Goal: Task Accomplishment & Management: Manage account settings

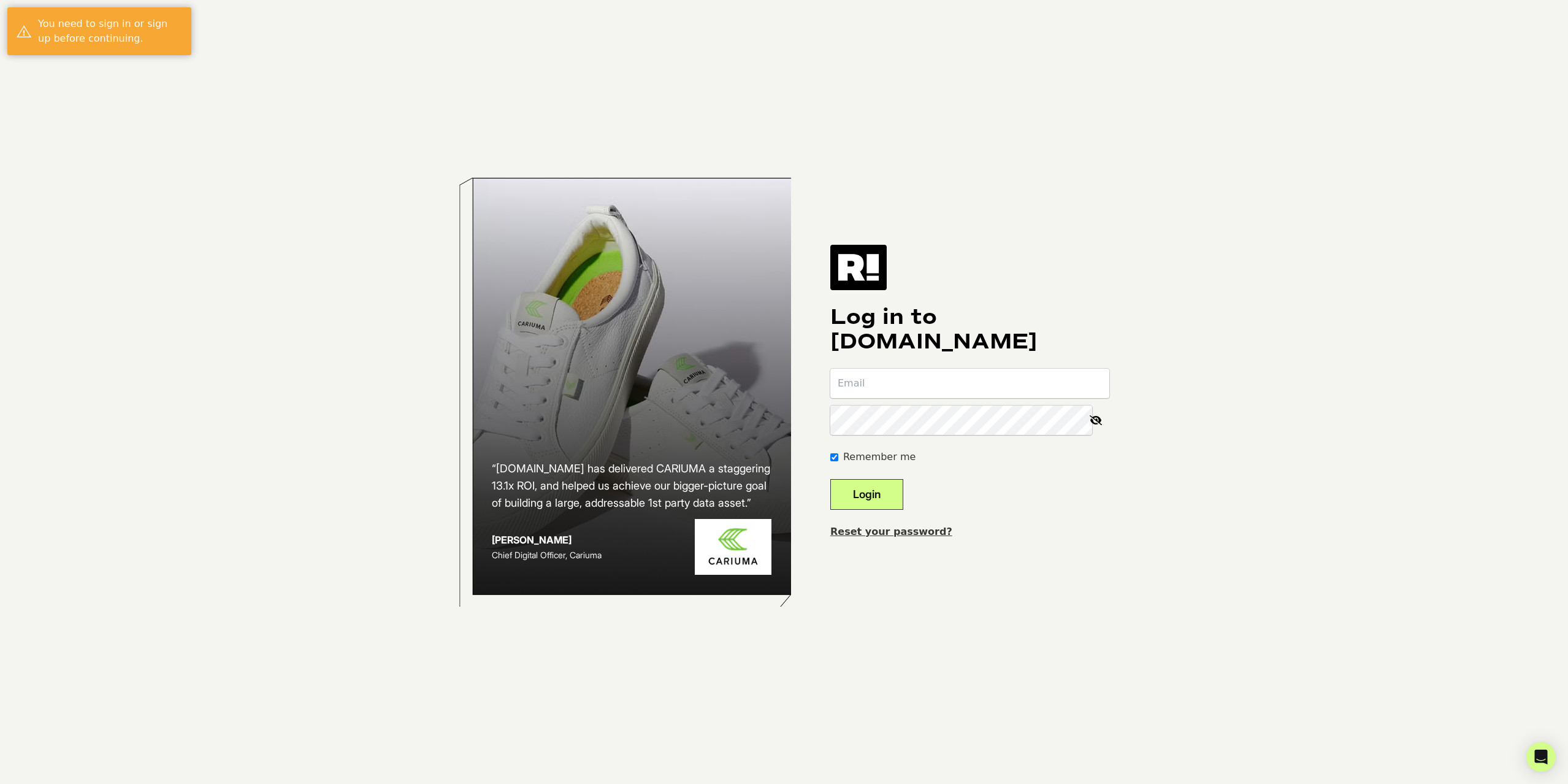
type input "[PERSON_NAME][EMAIL_ADDRESS][DOMAIN_NAME]"
click at [885, 494] on button "Login" at bounding box center [867, 494] width 73 height 31
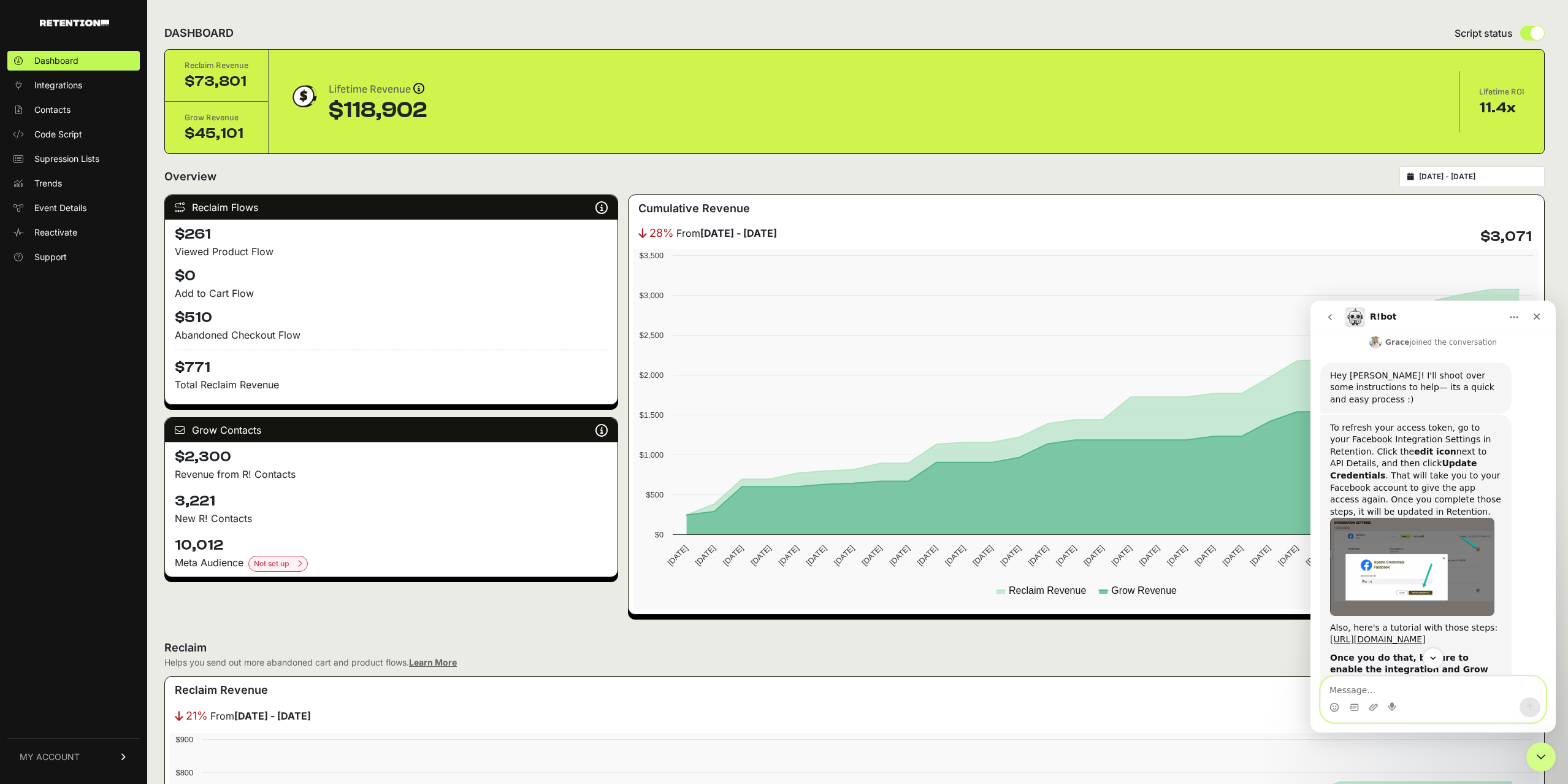
scroll to position [265, 0]
click at [65, 87] on span "Integrations" at bounding box center [57, 85] width 48 height 12
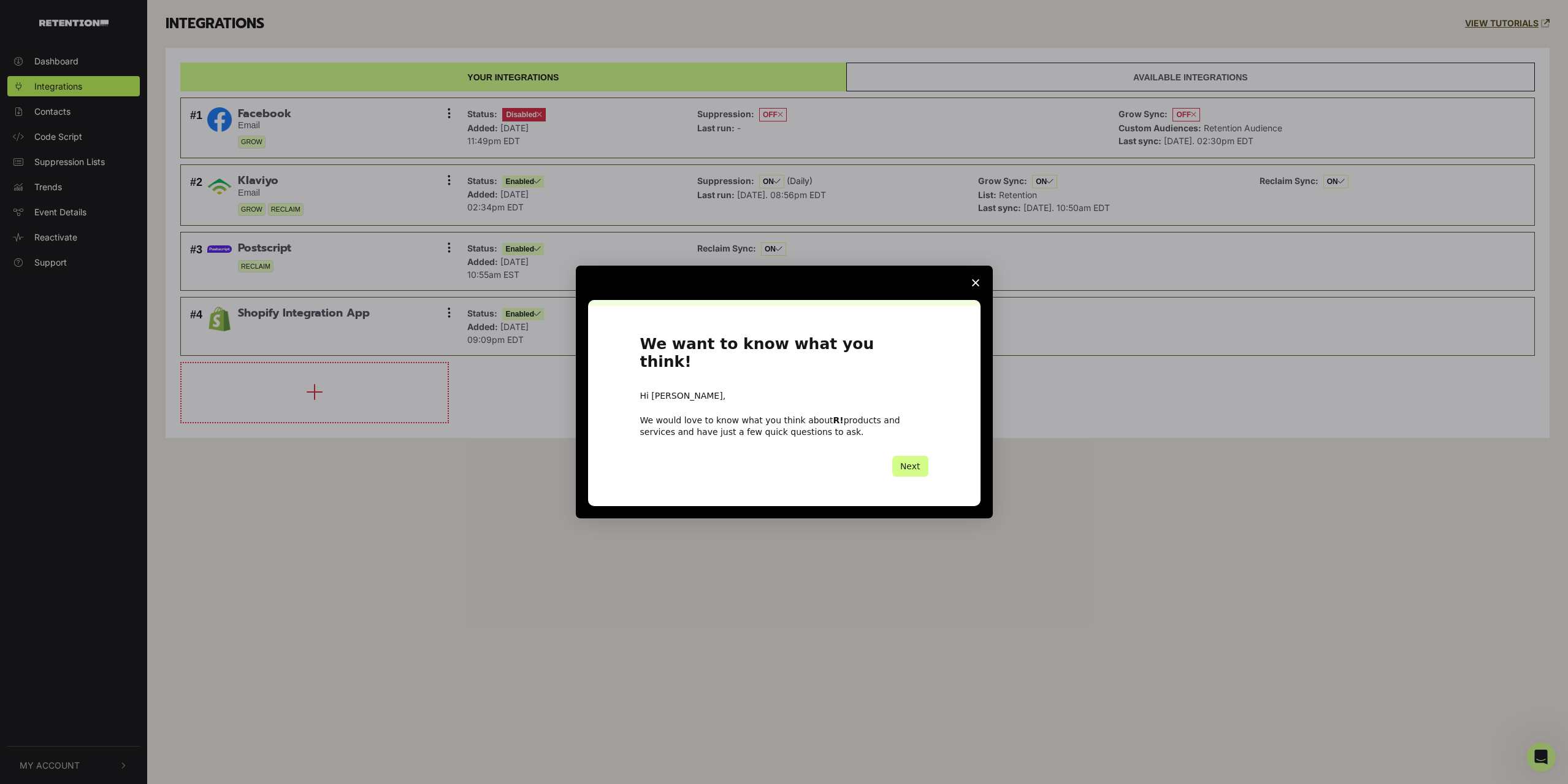
click at [978, 286] on icon "Close survey" at bounding box center [975, 282] width 7 height 7
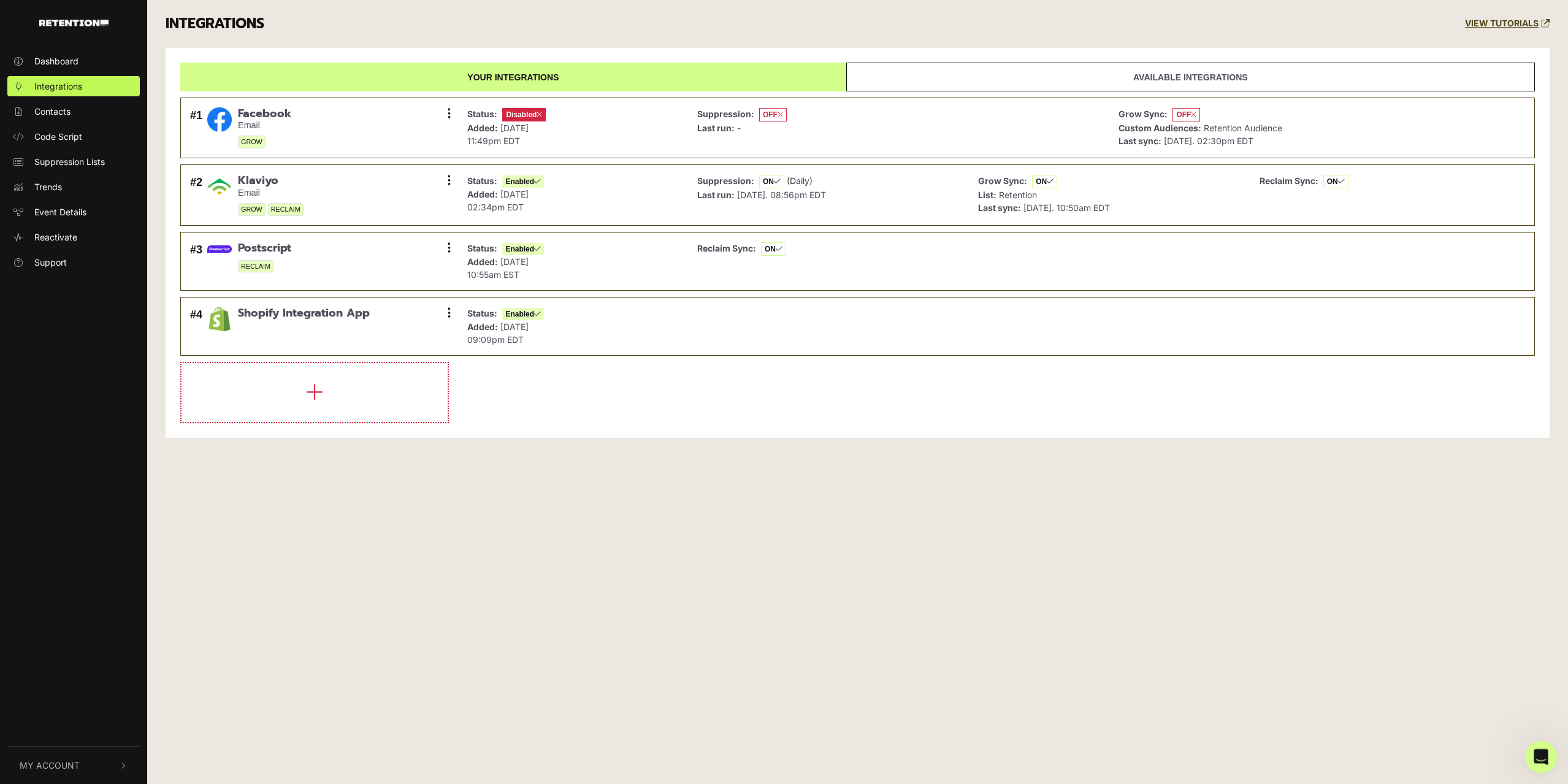
click at [1531, 748] on div "Open Intercom Messenger" at bounding box center [1539, 756] width 40 height 40
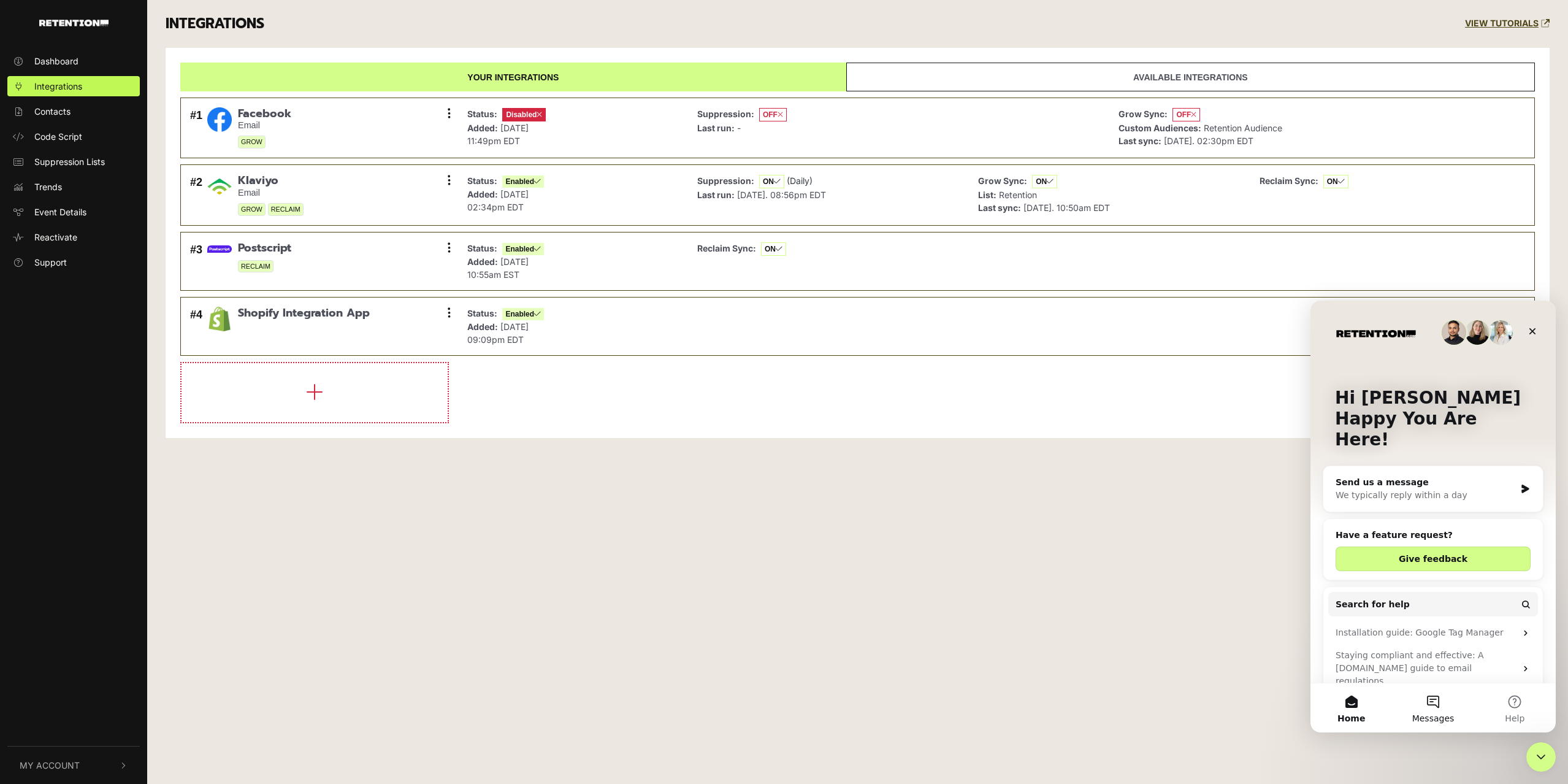
click at [1437, 695] on button "Messages" at bounding box center [1433, 708] width 82 height 49
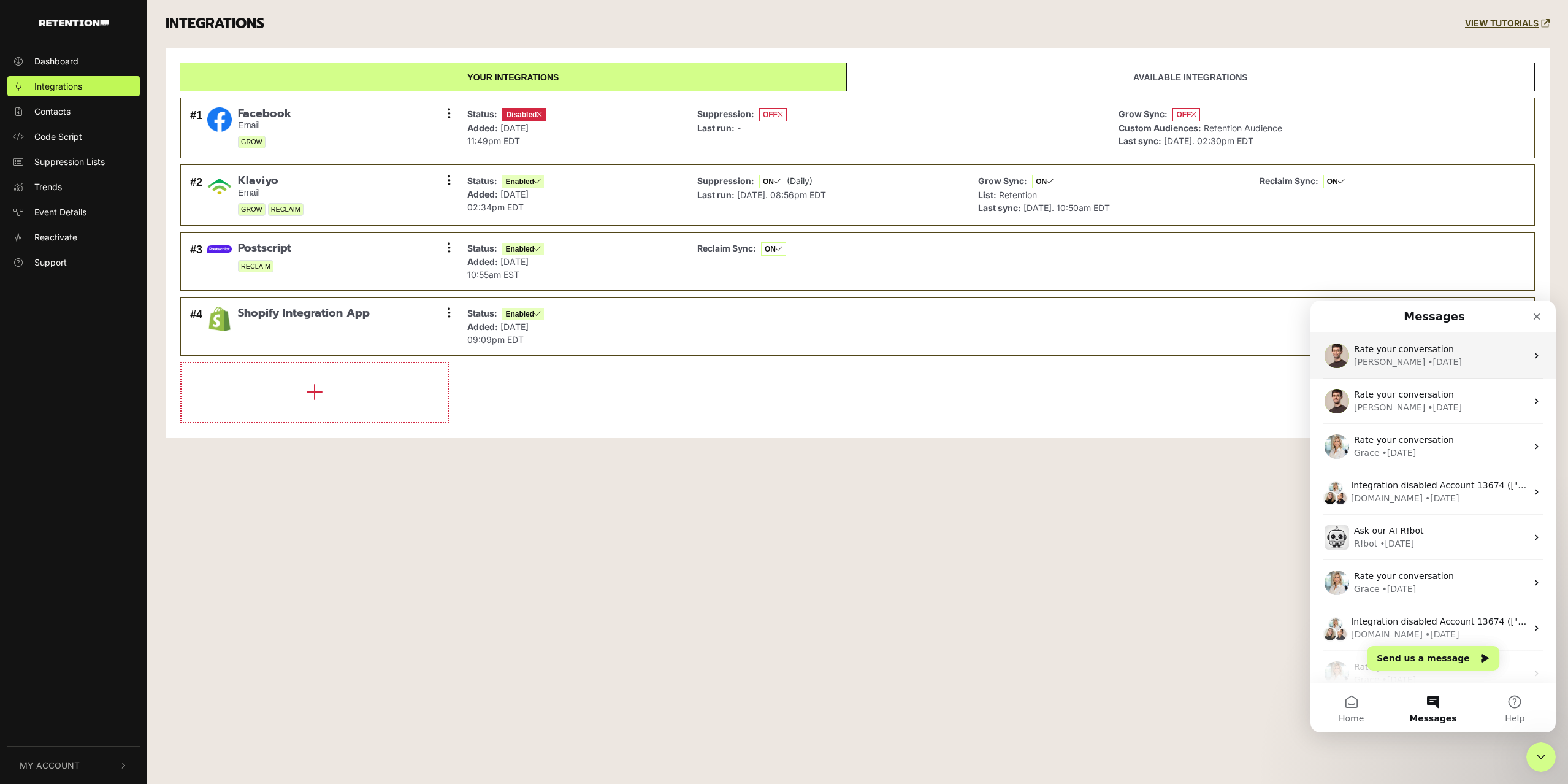
click at [1481, 366] on div "Cullen • 4w ago" at bounding box center [1440, 362] width 173 height 13
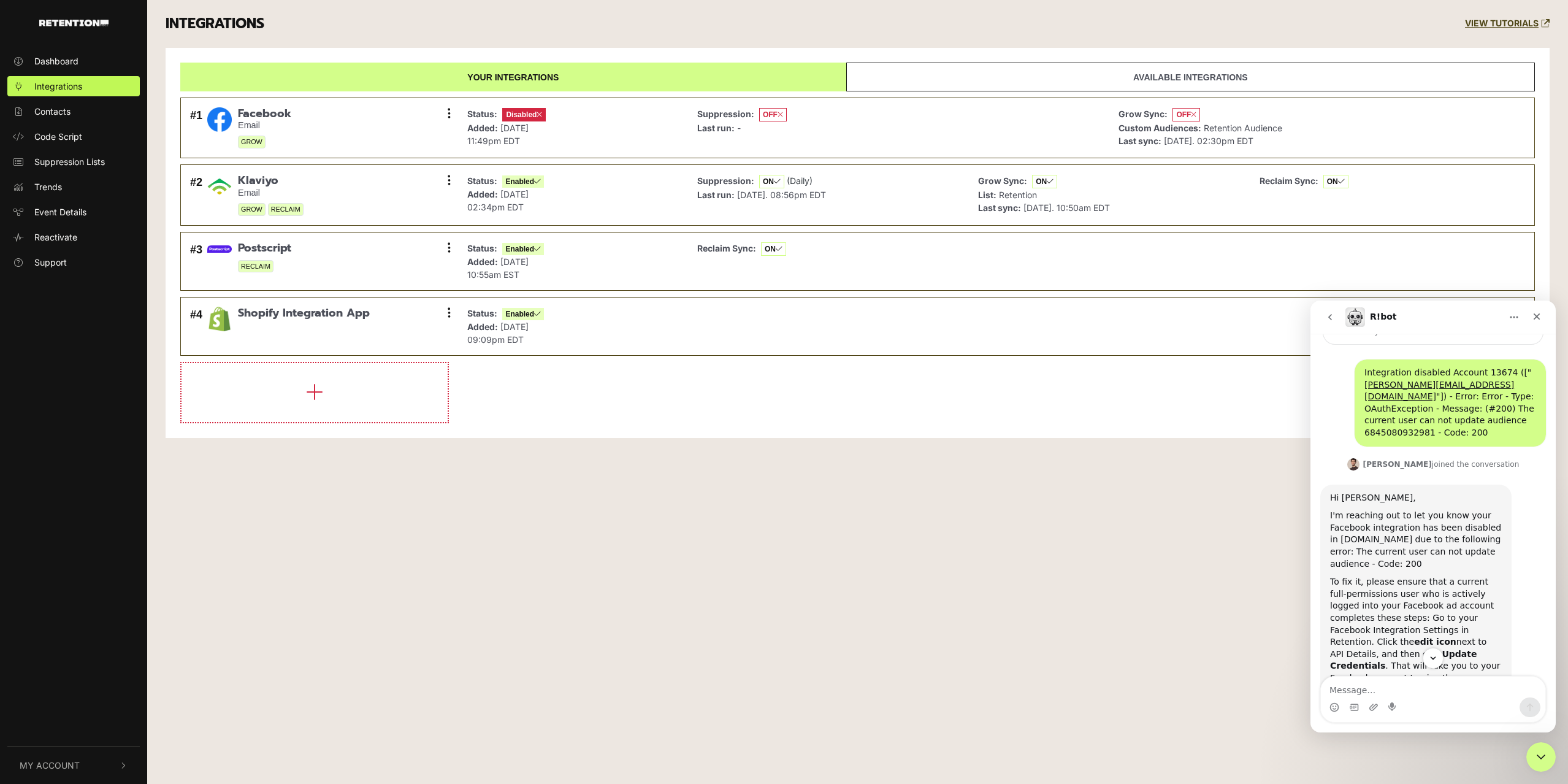
scroll to position [185, 0]
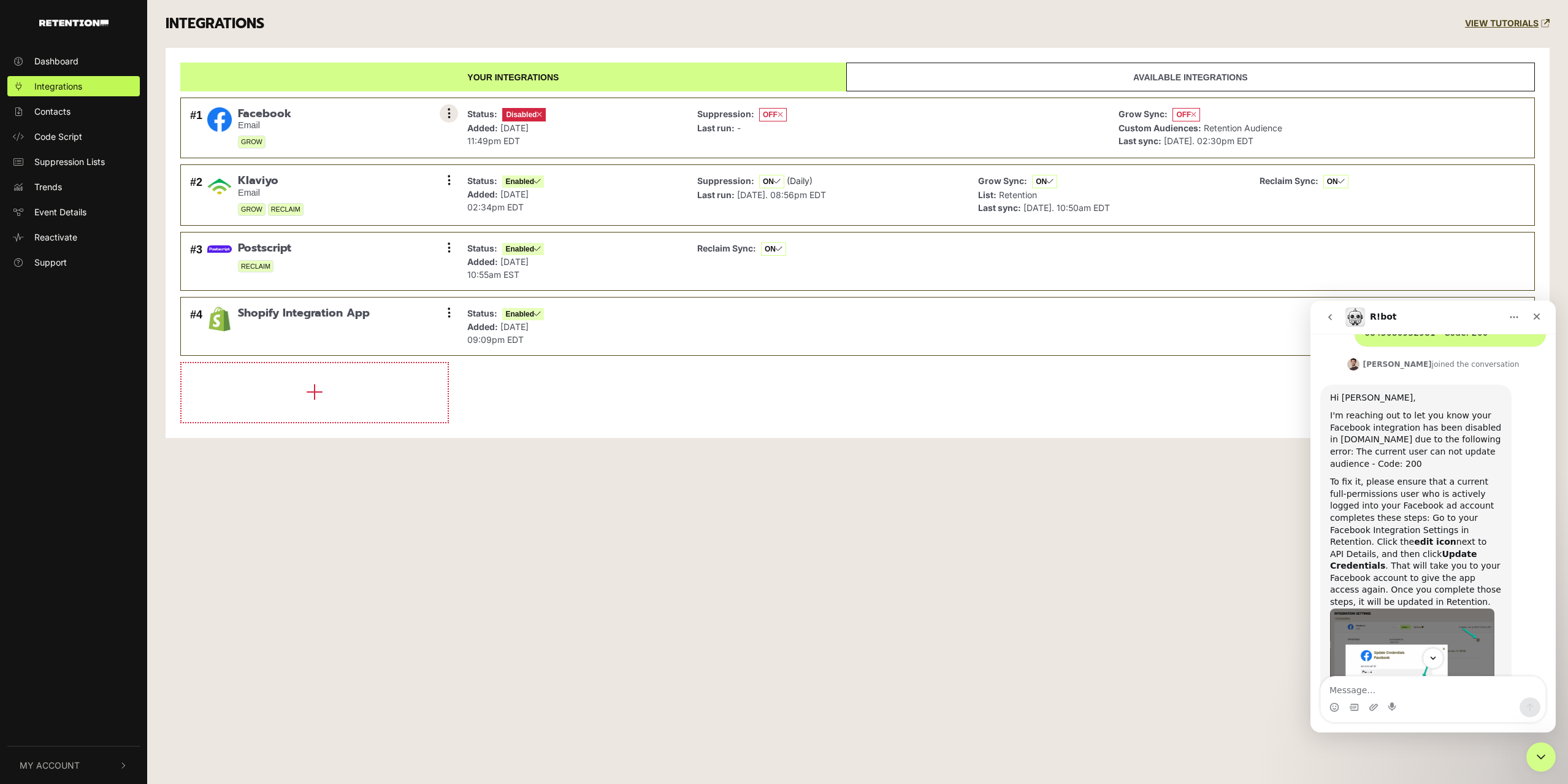
drag, startPoint x: 430, startPoint y: 105, endPoint x: 441, endPoint y: 107, distance: 11.2
click at [430, 105] on div "#1 Facebook Email GROW Settings Sync History Enable Remove" at bounding box center [320, 128] width 268 height 48
click at [446, 112] on button at bounding box center [449, 113] width 19 height 19
click at [715, 135] on div "Suppression: OFF Last run: -" at bounding box center [742, 129] width 90 height 42
drag, startPoint x: 339, startPoint y: 130, endPoint x: 249, endPoint y: 108, distance: 92.6
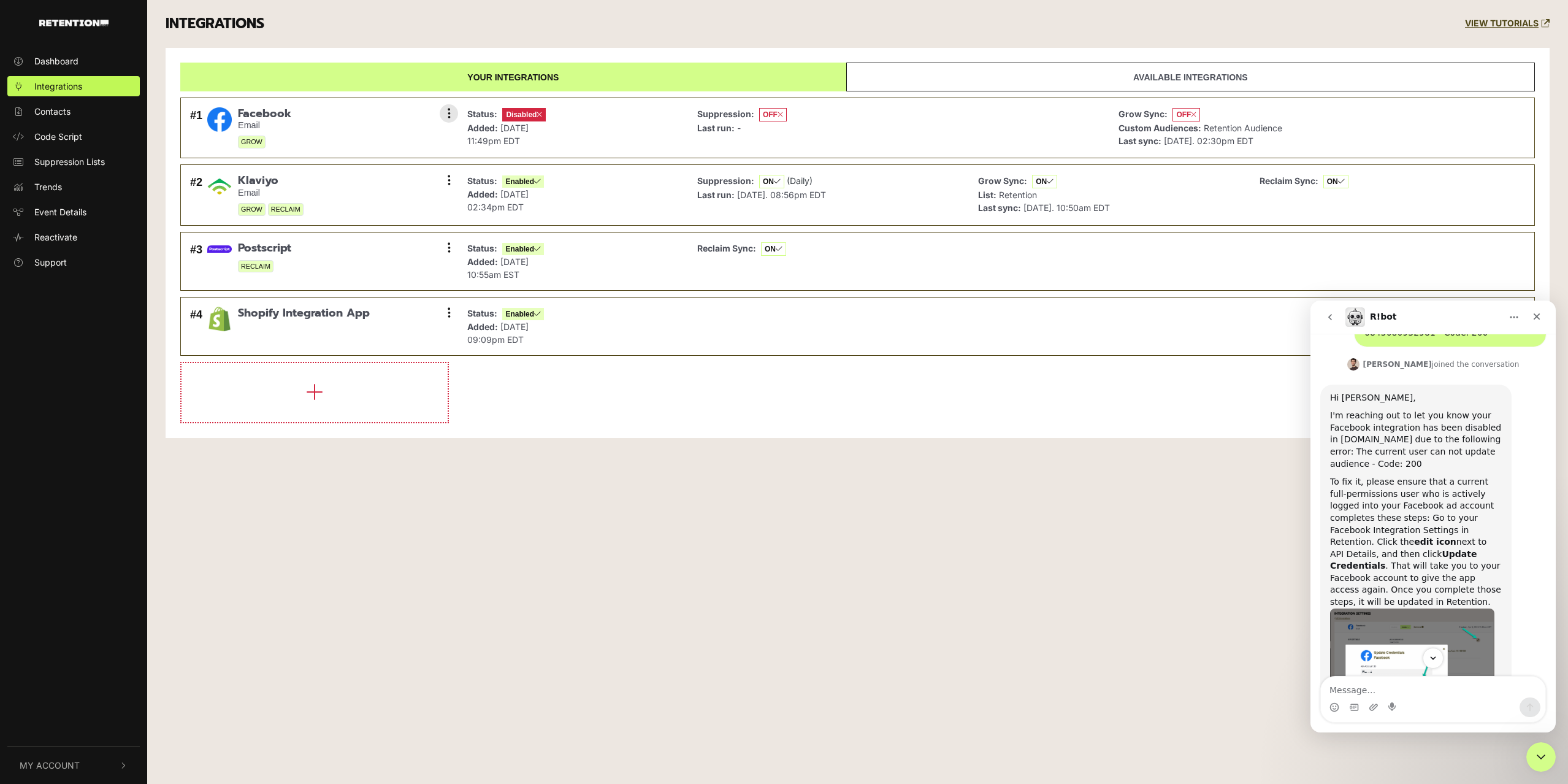
click at [334, 130] on div "#1 Facebook Email GROW Settings Sync History Enable Remove" at bounding box center [320, 128] width 268 height 48
click at [240, 105] on div "#1 Facebook Email GROW Settings Sync History Enable Remove" at bounding box center [320, 128] width 268 height 48
drag, startPoint x: 235, startPoint y: 114, endPoint x: 296, endPoint y: 107, distance: 61.4
click at [235, 114] on div "#1 Facebook Email GROW Settings Sync History Enable Remove" at bounding box center [320, 128] width 268 height 48
click at [451, 113] on button at bounding box center [449, 113] width 19 height 19
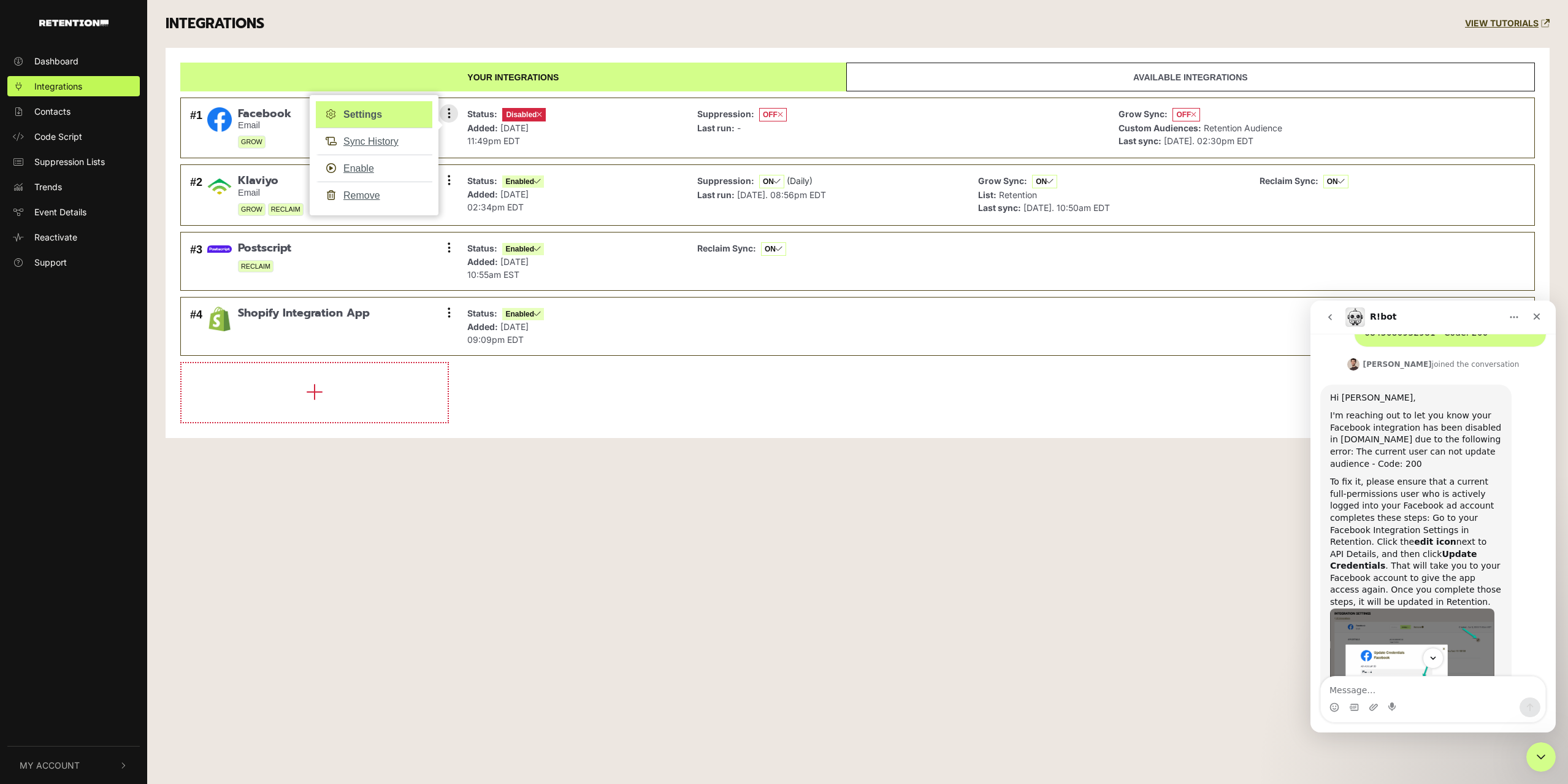
click at [370, 118] on link "Settings" at bounding box center [374, 114] width 116 height 27
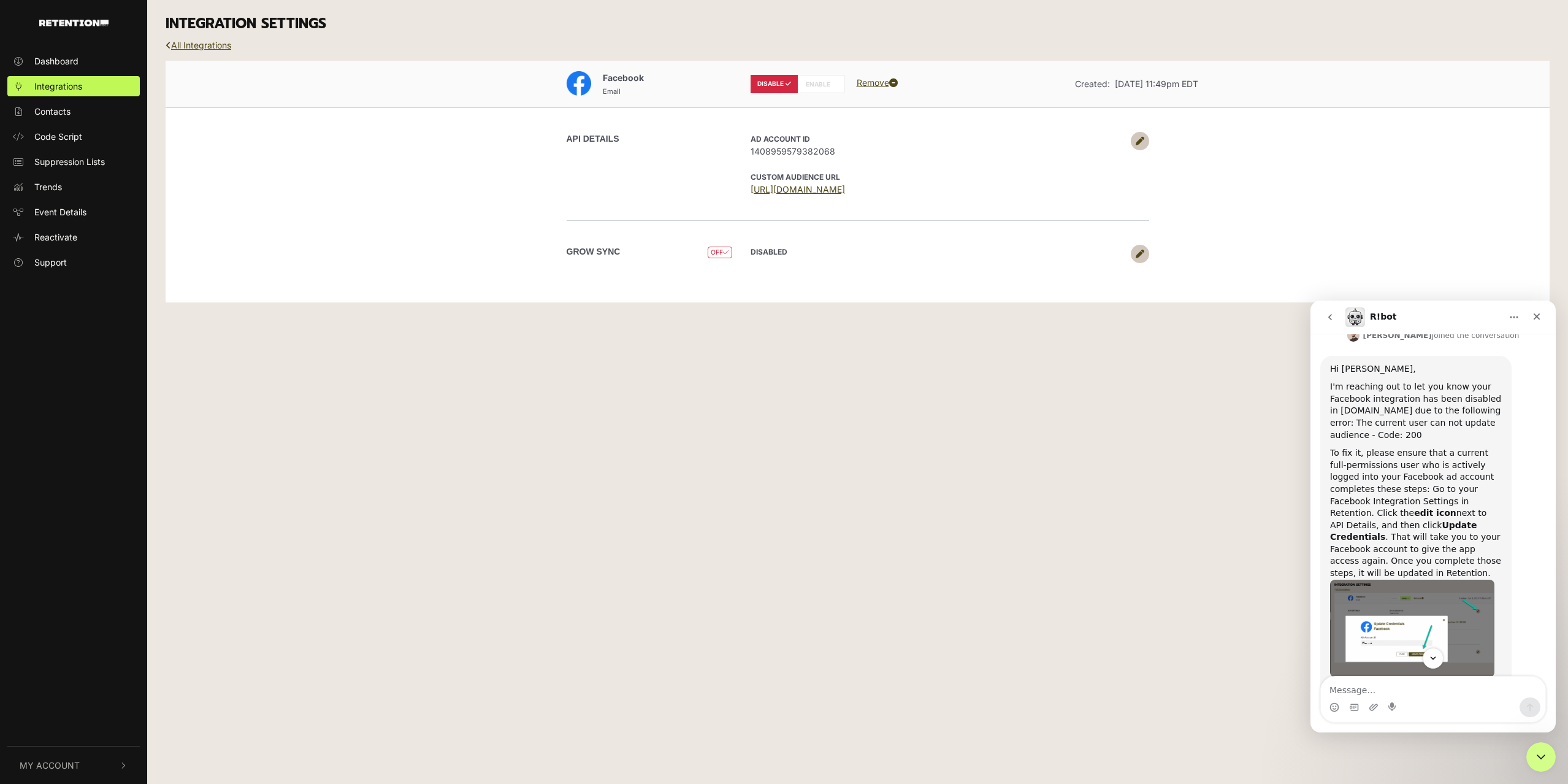
scroll to position [222, 0]
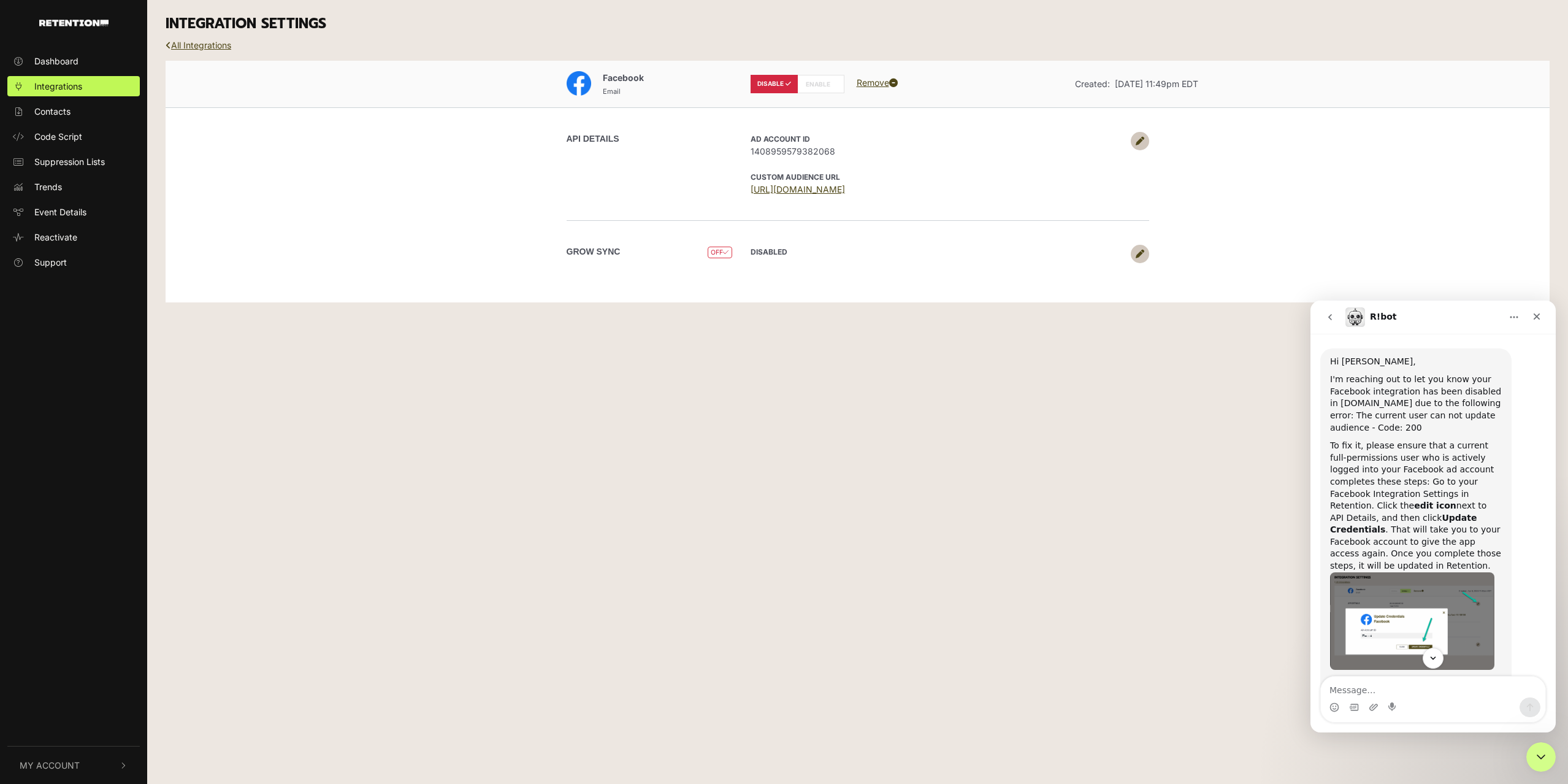
click at [1143, 146] on link at bounding box center [1139, 141] width 19 height 19
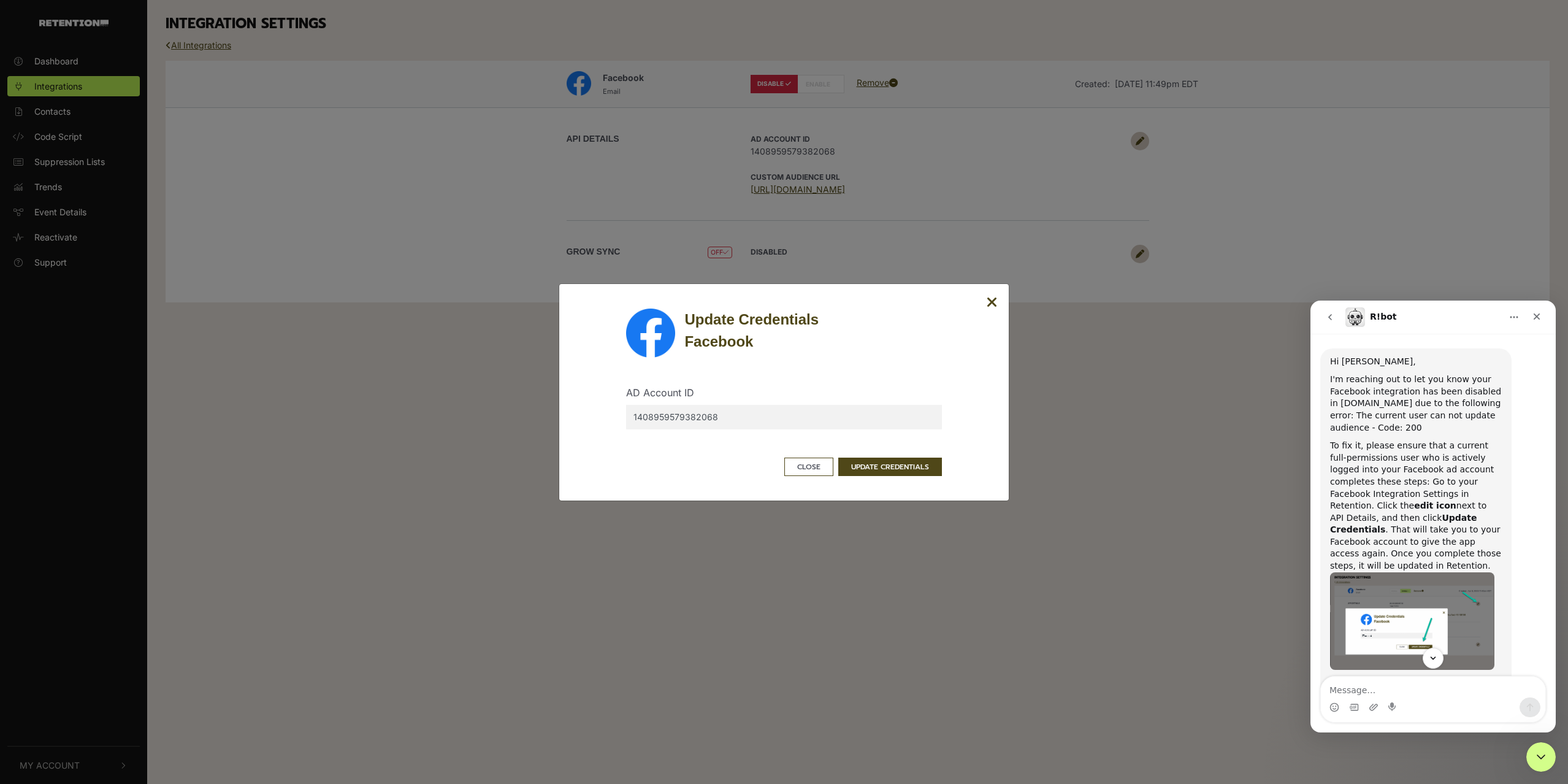
click at [987, 302] on icon "Close" at bounding box center [992, 303] width 11 height 15
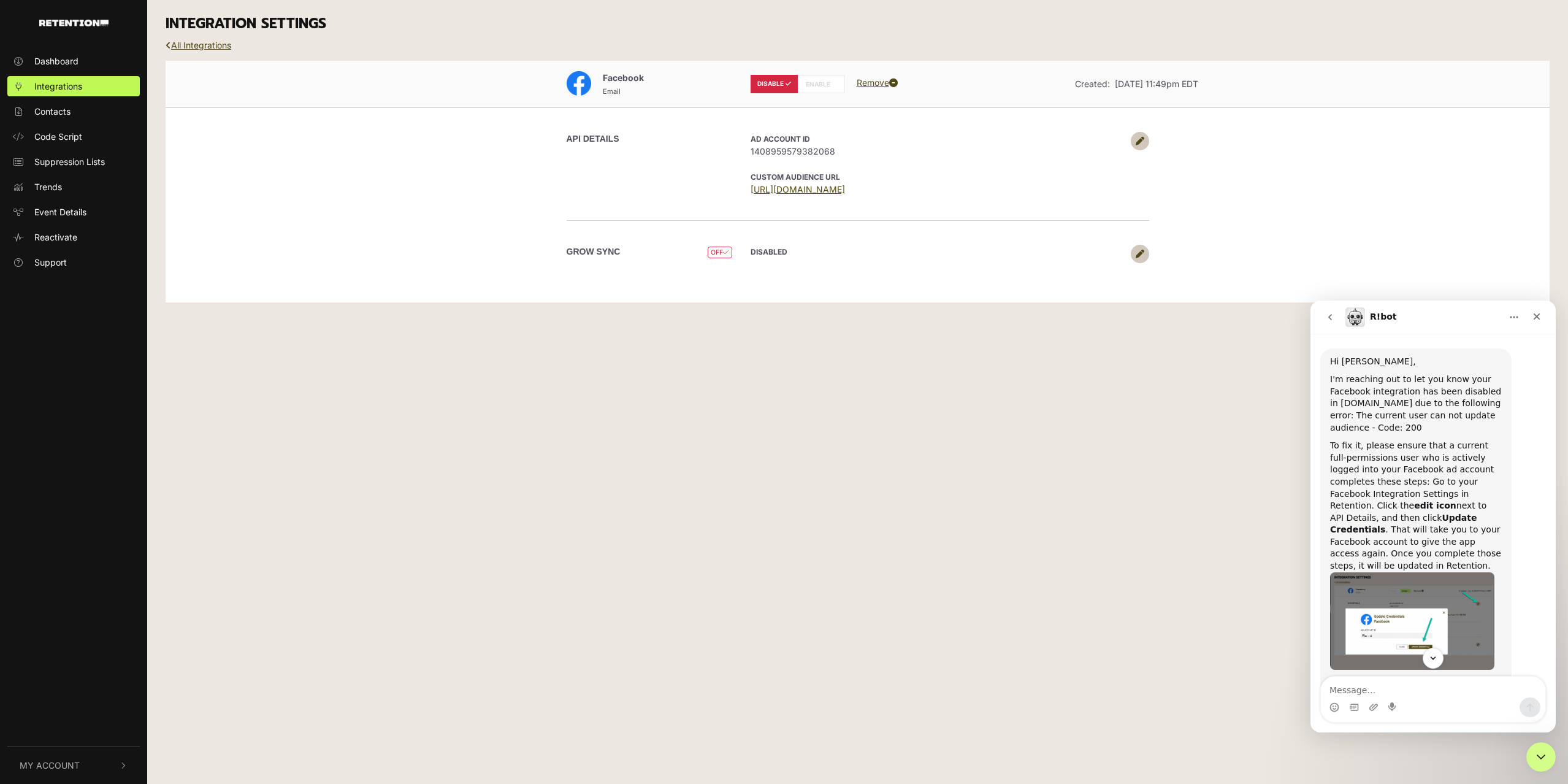
click at [845, 190] on link "https://business.facebook.com/ads/manage/customaudiences/tos/?act=1408959579382…" at bounding box center [797, 189] width 95 height 11
click at [1143, 256] on icon at bounding box center [1140, 254] width 9 height 9
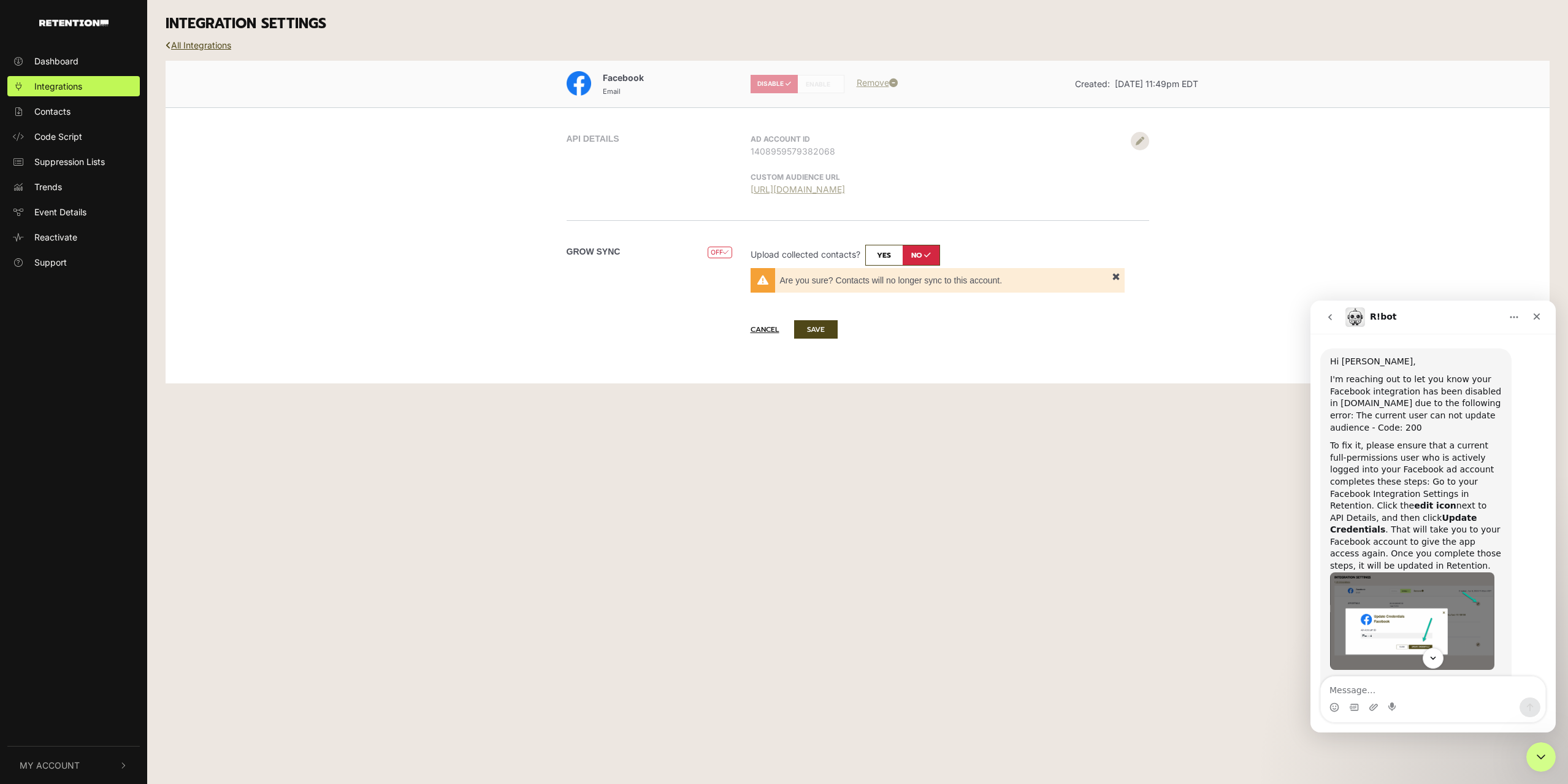
click at [889, 252] on input "checkbox" at bounding box center [902, 256] width 75 height 21
checkbox input "true"
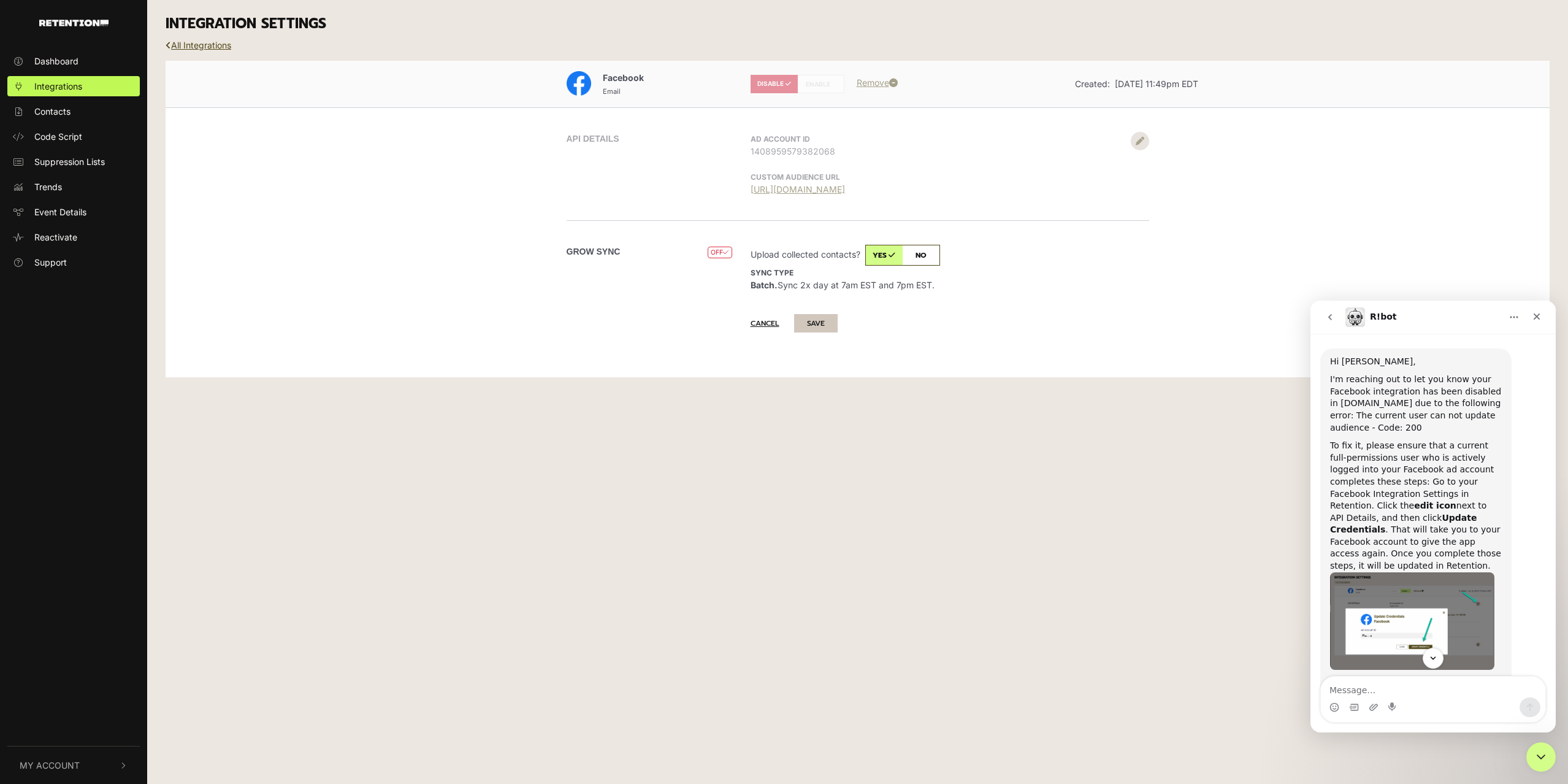
click at [806, 326] on button "SAVE" at bounding box center [816, 323] width 44 height 19
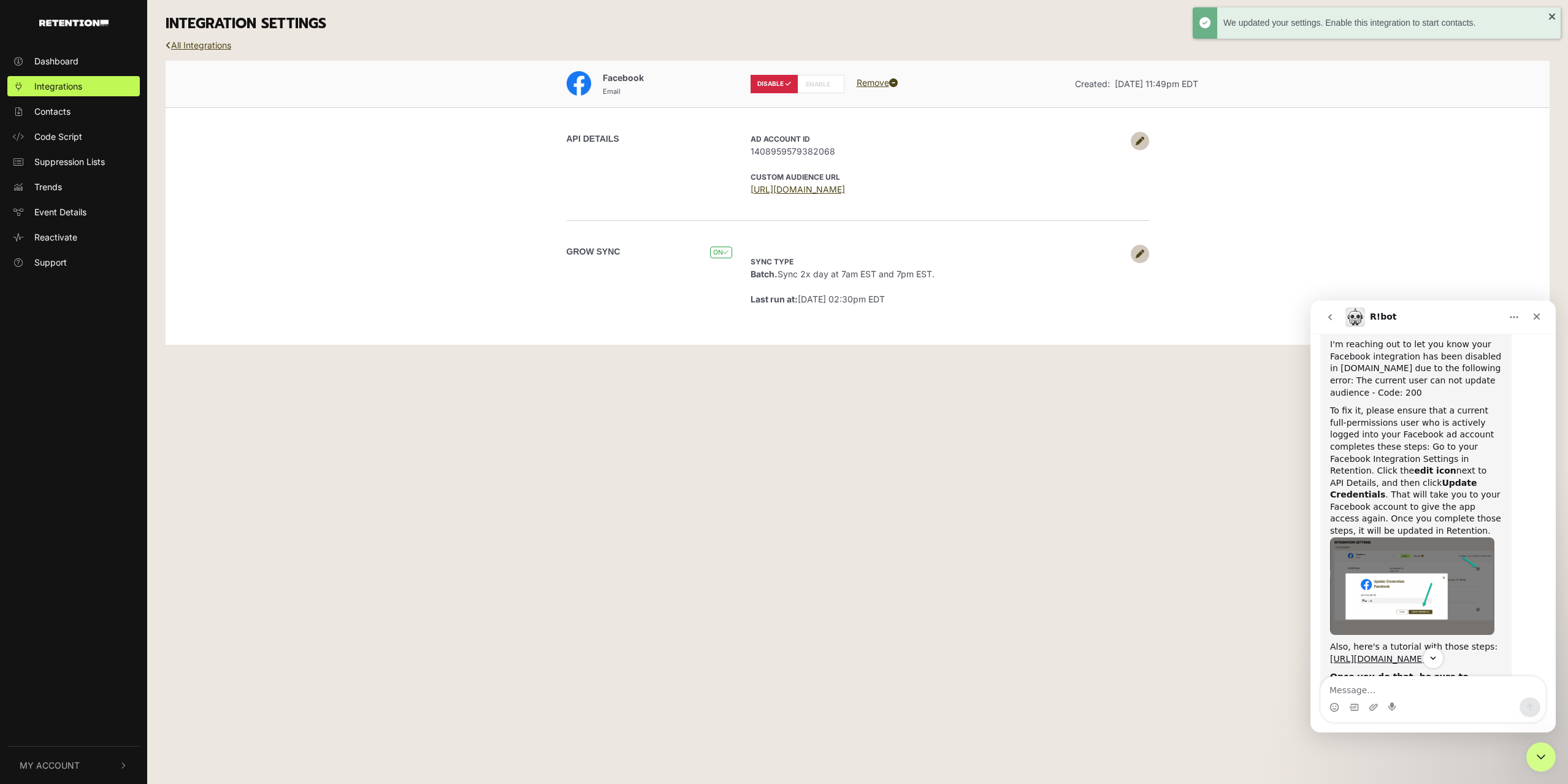
scroll to position [397, 0]
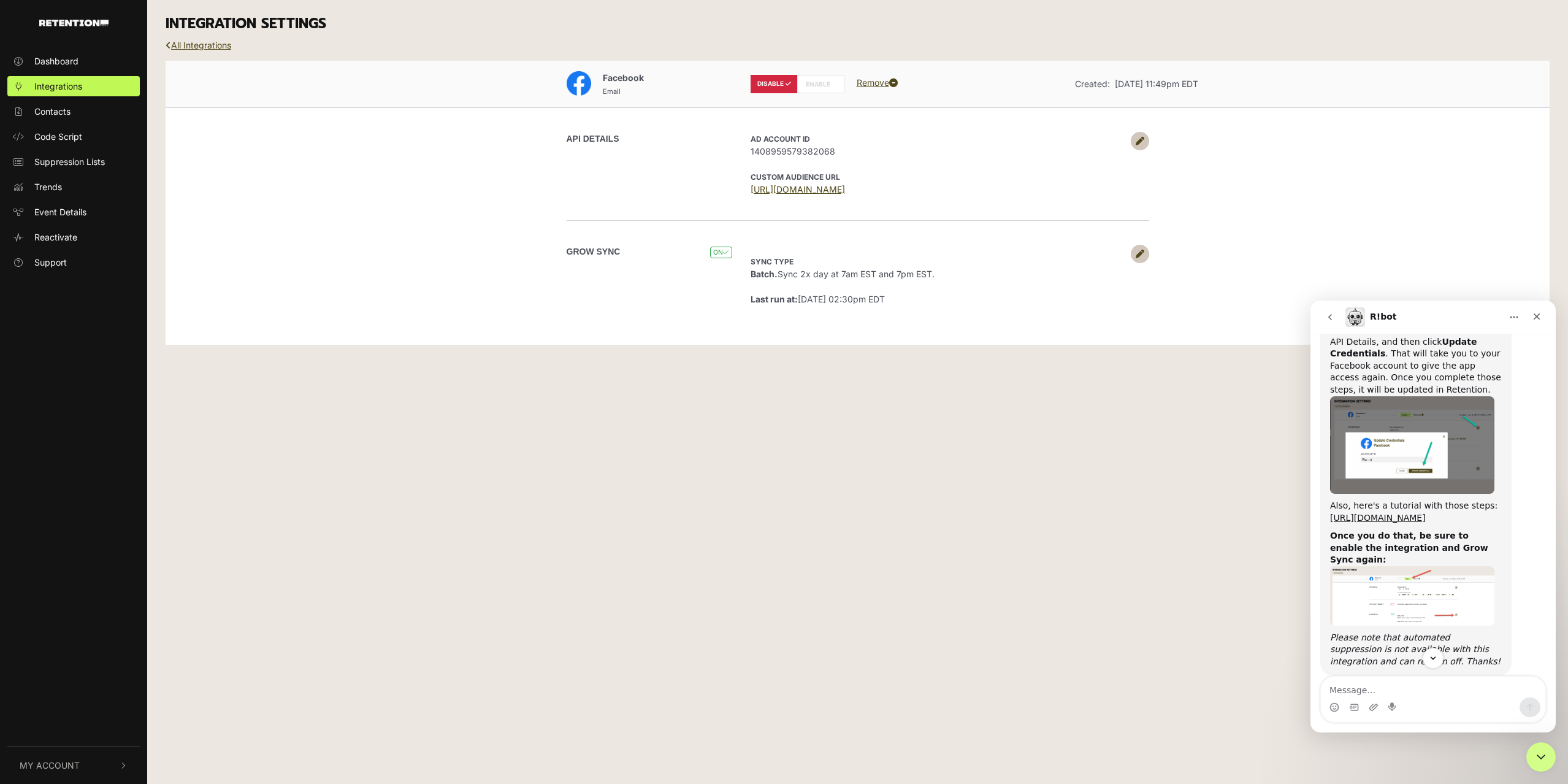
click at [809, 86] on label "ENABLE" at bounding box center [821, 84] width 47 height 19
radio input "false"
radio input "true"
click at [1033, 417] on div "Dashboard Integrations Contacts Code Script Suppression Lists Trends Event Deta…" at bounding box center [784, 392] width 1568 height 784
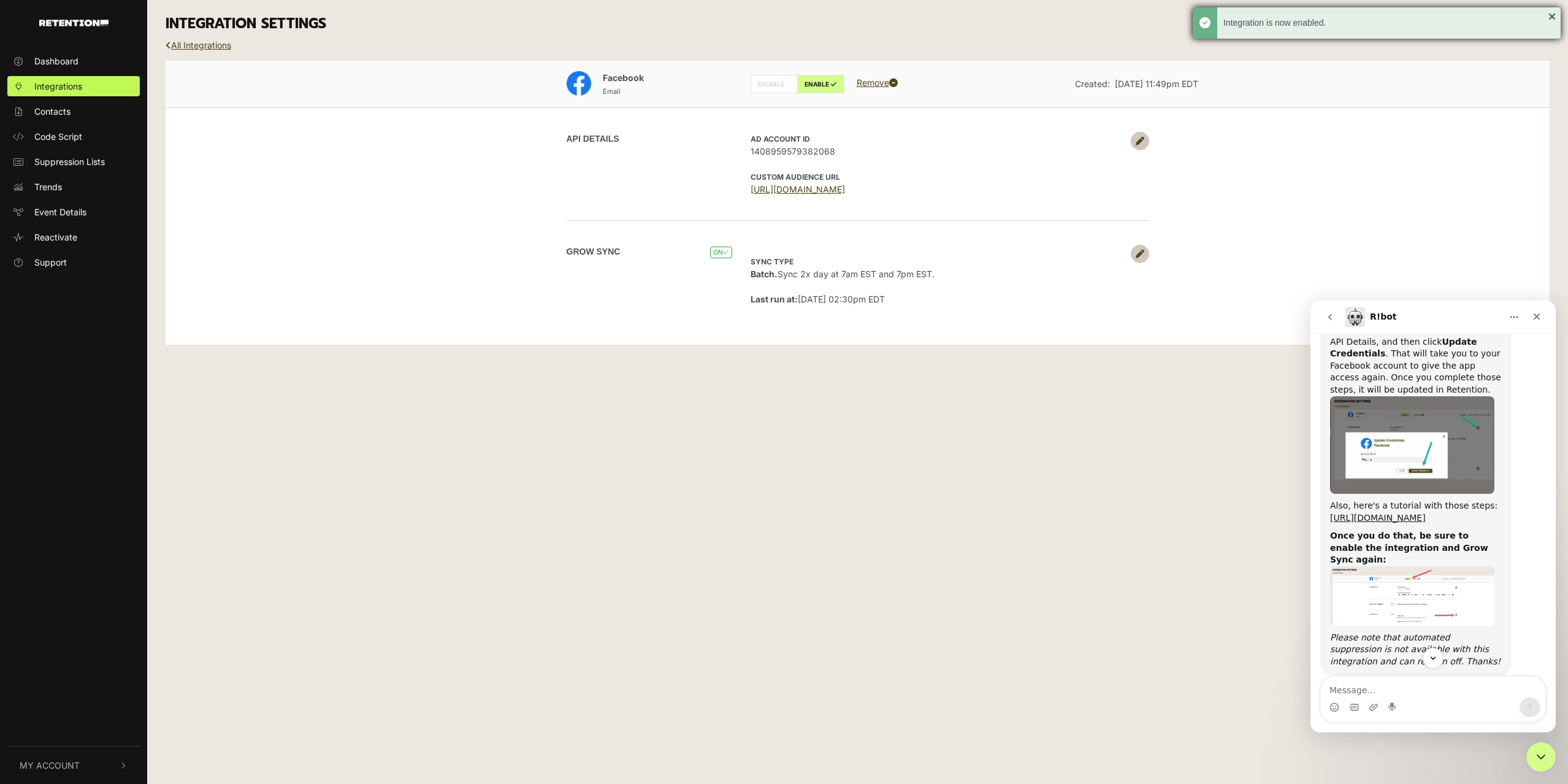
click at [1552, 15] on div "Integration is now enabled." at bounding box center [1376, 23] width 368 height 32
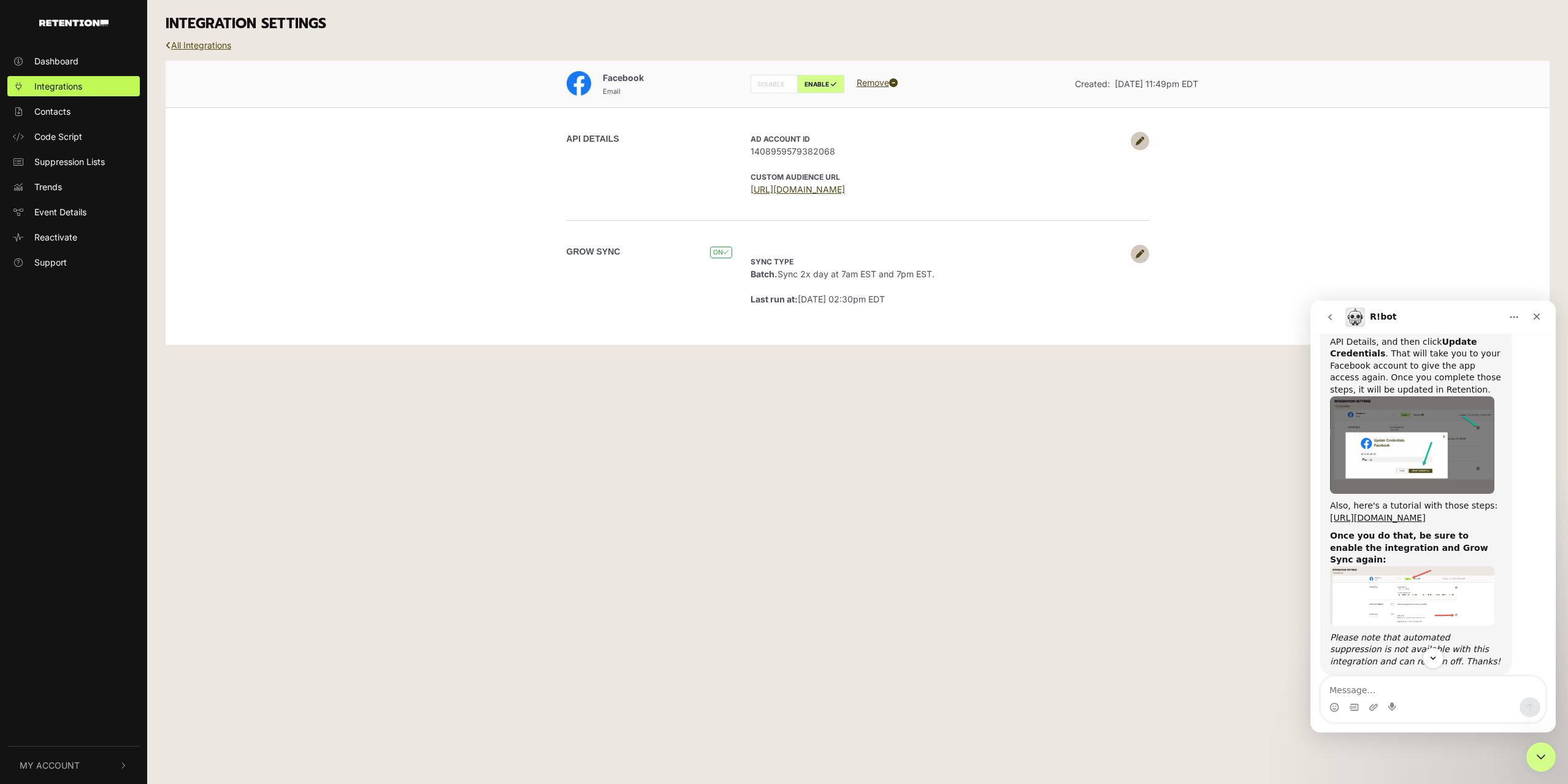
click at [193, 41] on link "All Integrations" at bounding box center [198, 44] width 66 height 11
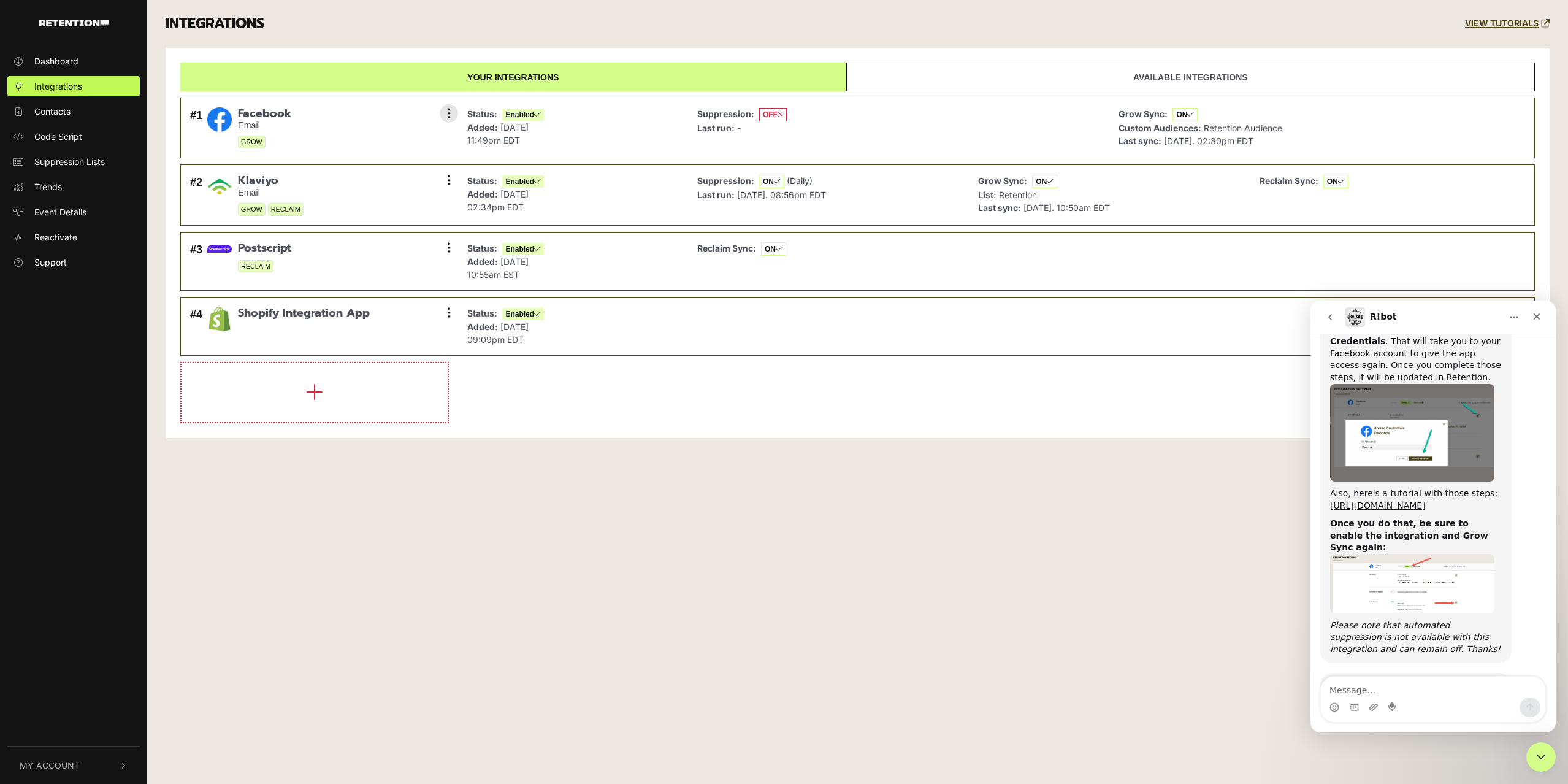
scroll to position [473, 0]
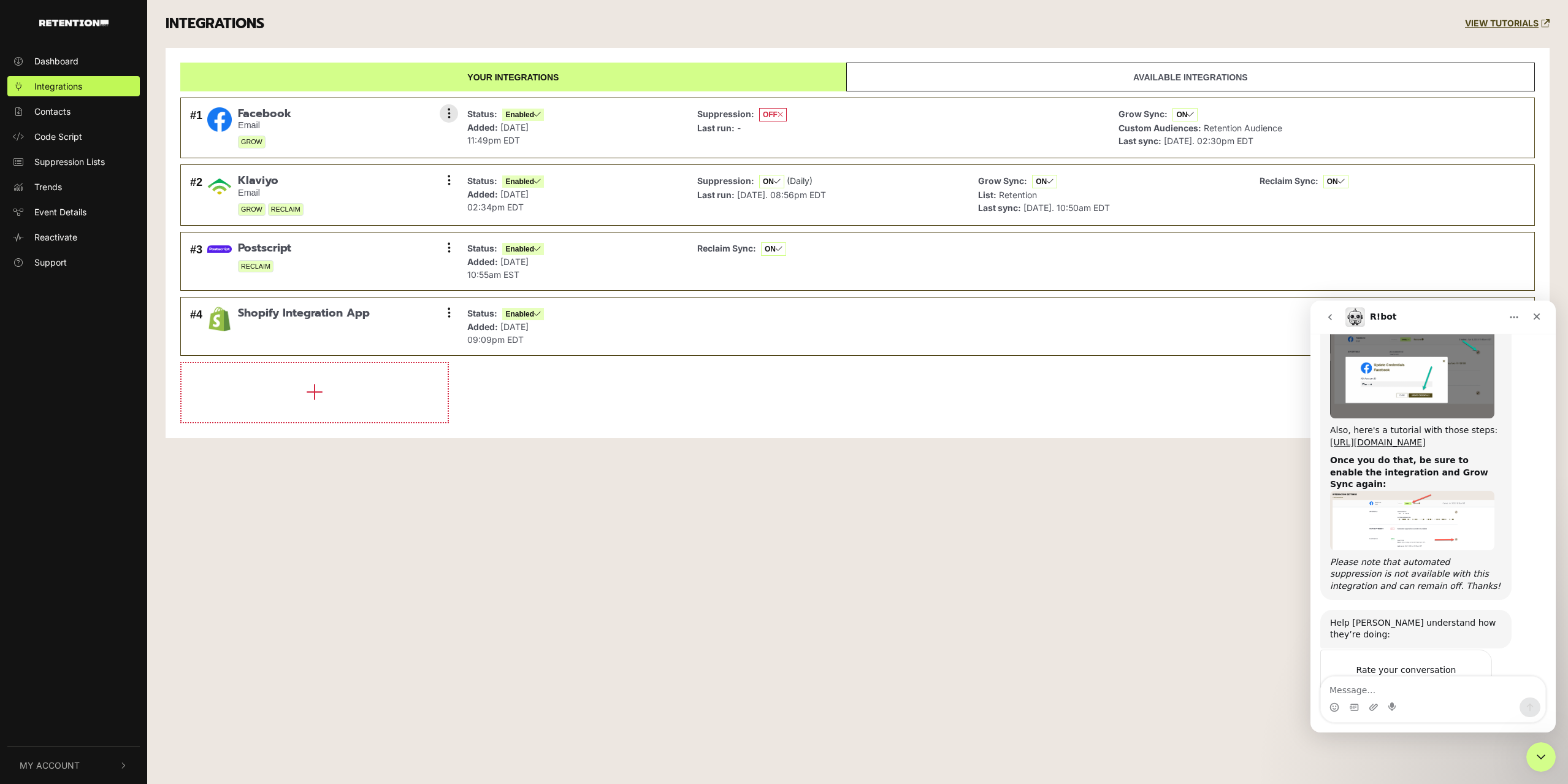
click at [767, 114] on span "OFF" at bounding box center [773, 114] width 27 height 14
drag, startPoint x: 756, startPoint y: 105, endPoint x: 763, endPoint y: 112, distance: 9.9
click at [756, 105] on div "Suppression: OFF Last run: -" at bounding box center [899, 128] width 416 height 48
click at [763, 112] on span "OFF" at bounding box center [773, 114] width 27 height 14
click at [764, 117] on span "OFF" at bounding box center [773, 114] width 27 height 14
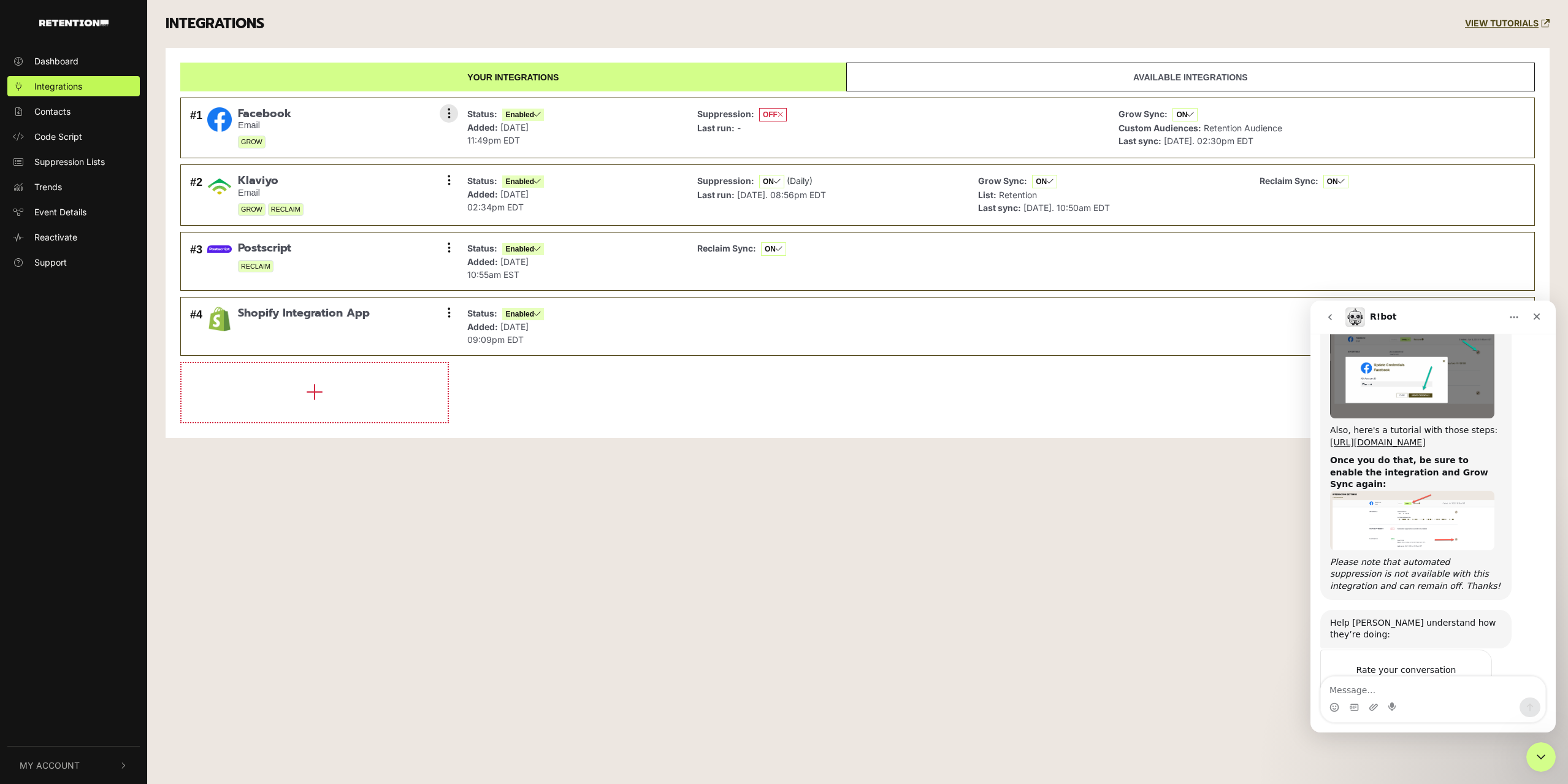
click at [293, 104] on div "#1 Facebook Email GROW Settings Sync History Disable Remove" at bounding box center [320, 128] width 268 height 48
click at [292, 108] on div "#1 Facebook Email GROW Settings Sync History Disable Remove" at bounding box center [320, 128] width 268 height 48
drag, startPoint x: 283, startPoint y: 117, endPoint x: 435, endPoint y: 124, distance: 152.2
click at [283, 117] on span "Facebook" at bounding box center [264, 114] width 53 height 14
click at [441, 115] on button at bounding box center [449, 113] width 19 height 19
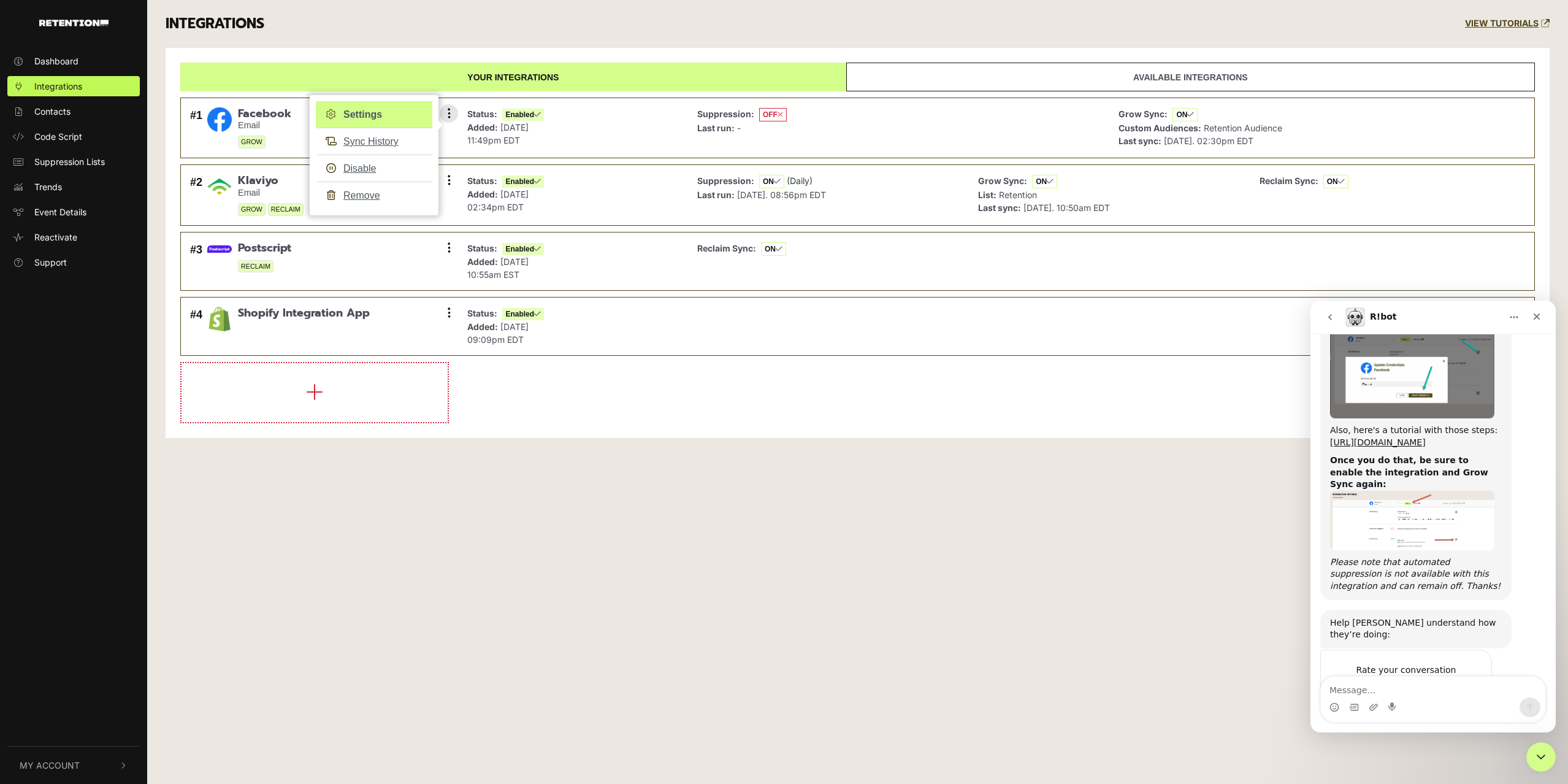
click at [389, 120] on link "Settings" at bounding box center [374, 114] width 116 height 27
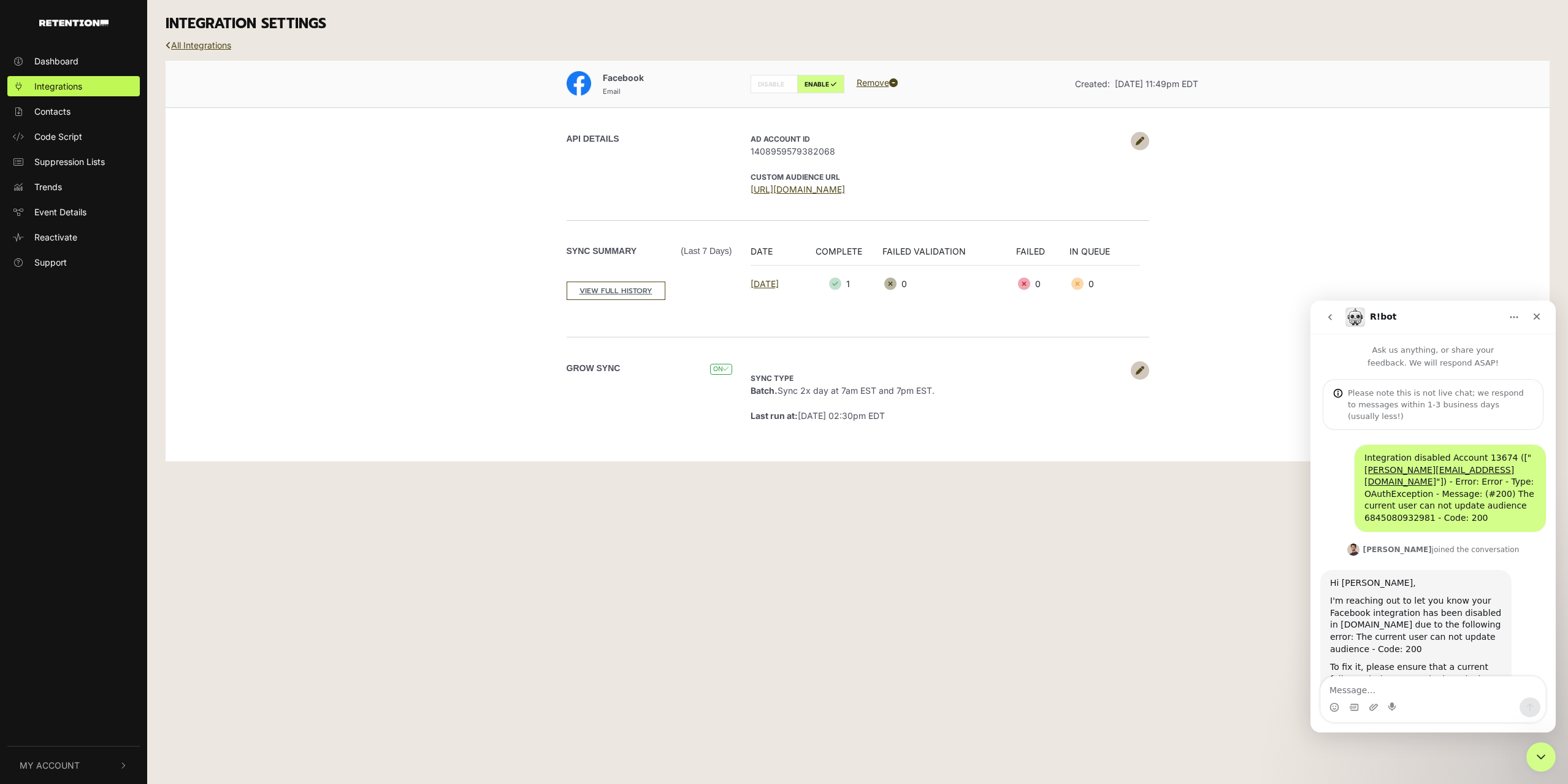
scroll to position [473, 0]
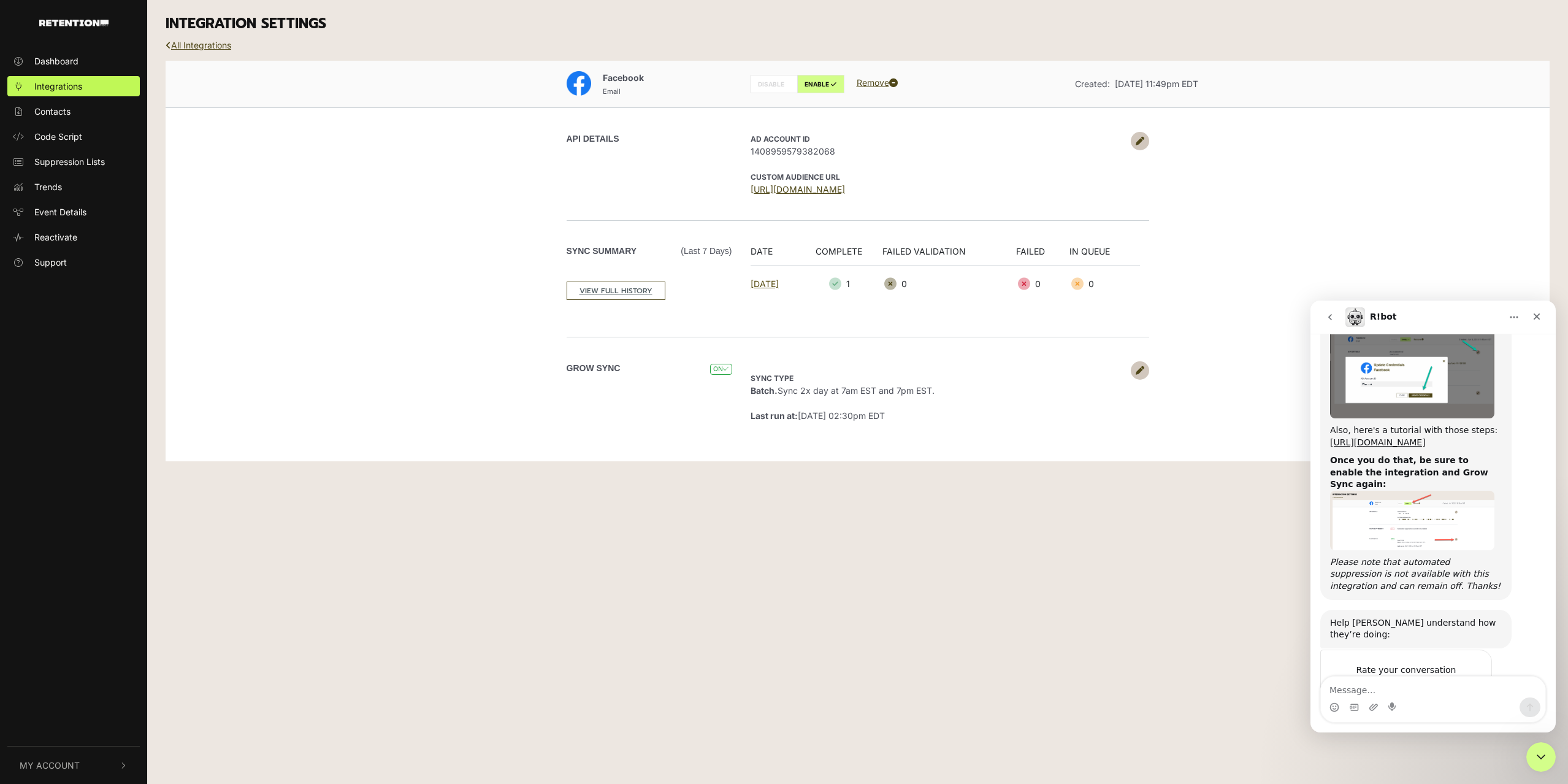
click at [779, 286] on link "[DATE]" at bounding box center [764, 283] width 28 height 11
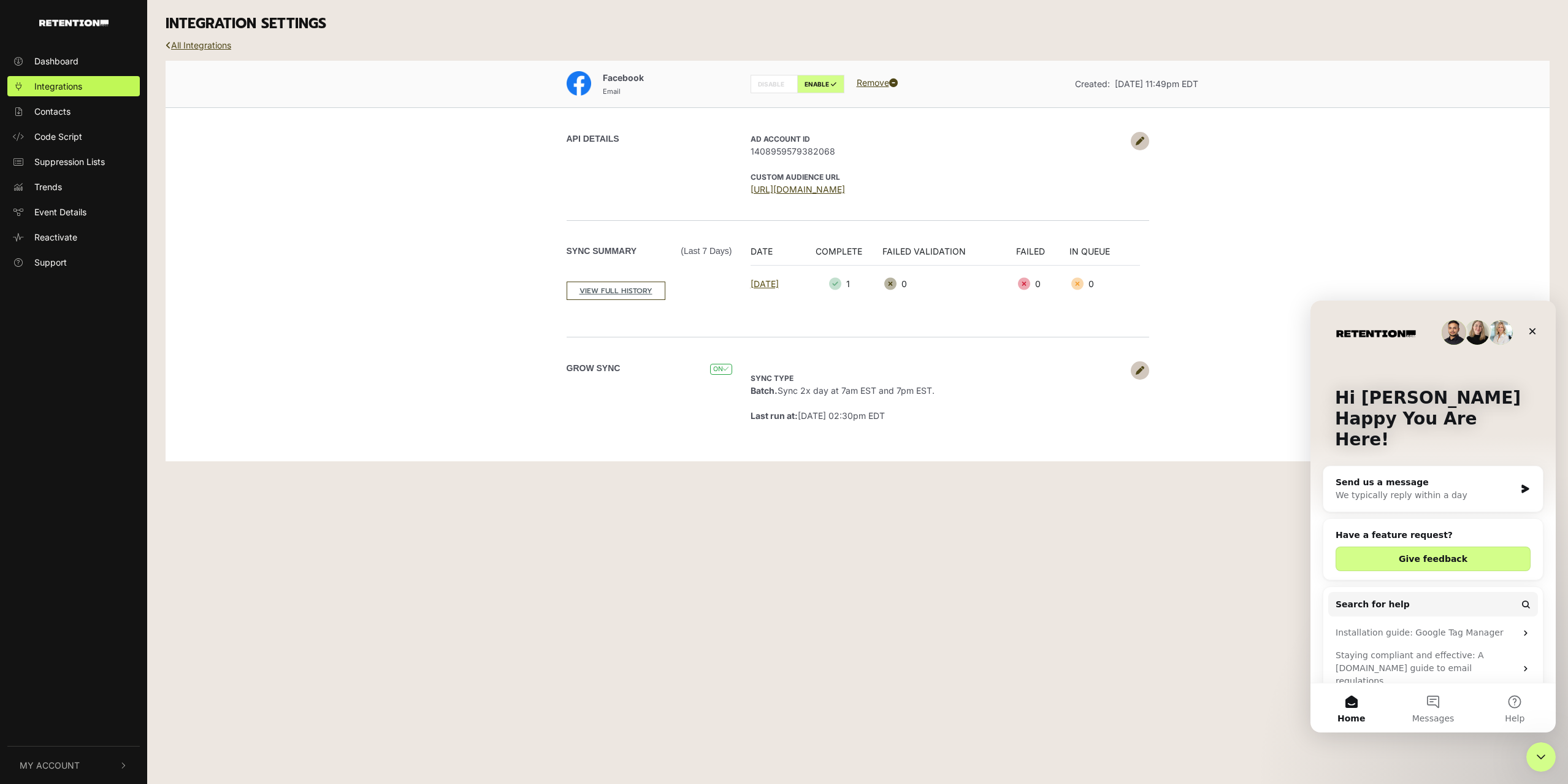
scroll to position [0, 0]
click at [1538, 328] on div "Close" at bounding box center [1532, 331] width 22 height 22
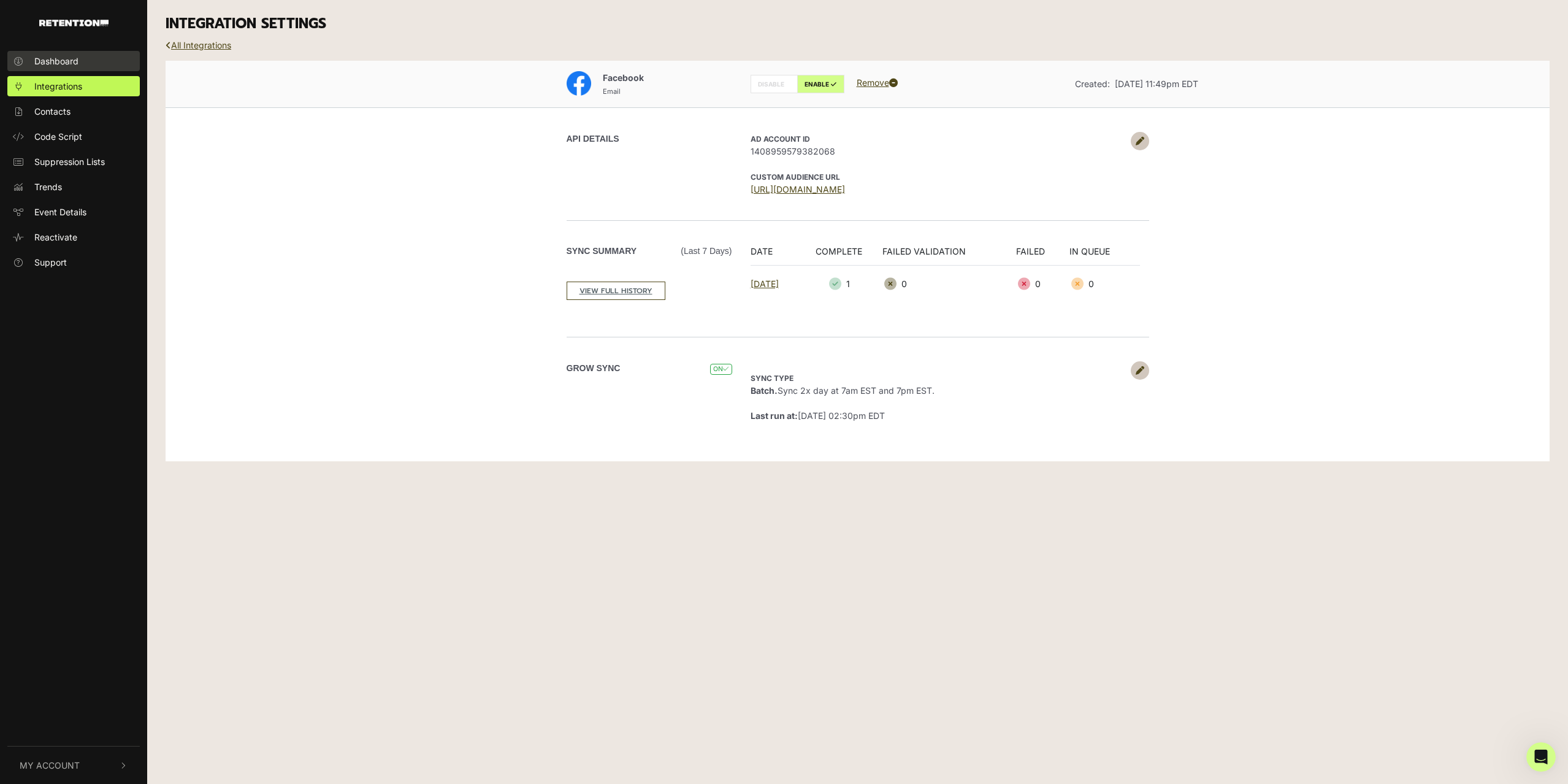
click at [61, 62] on span "Dashboard" at bounding box center [56, 61] width 44 height 13
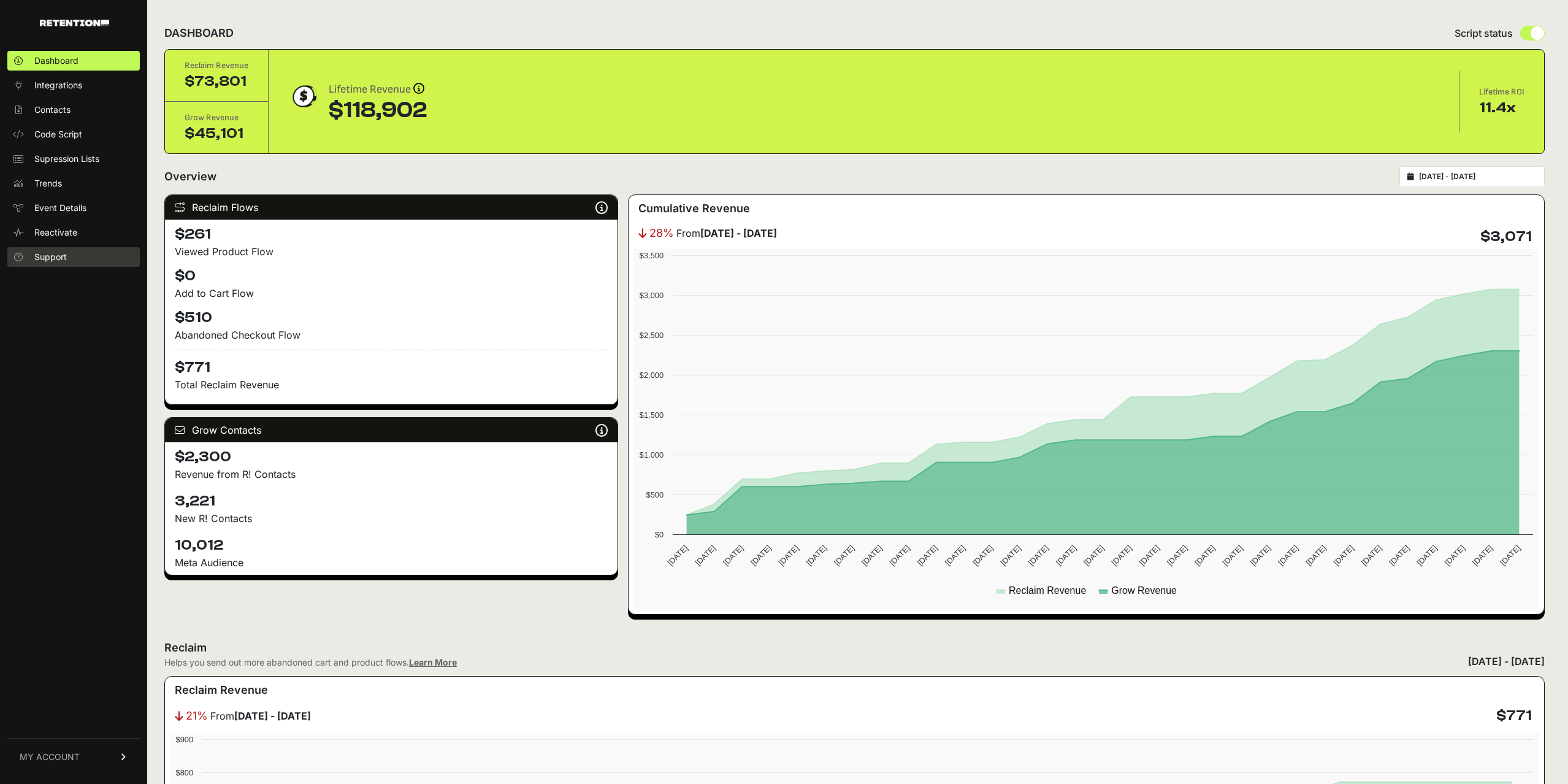
click at [38, 252] on span "Support" at bounding box center [50, 256] width 32 height 12
click at [103, 56] on link "Dashboard" at bounding box center [74, 61] width 133 height 19
click at [39, 265] on link "Support" at bounding box center [74, 257] width 133 height 19
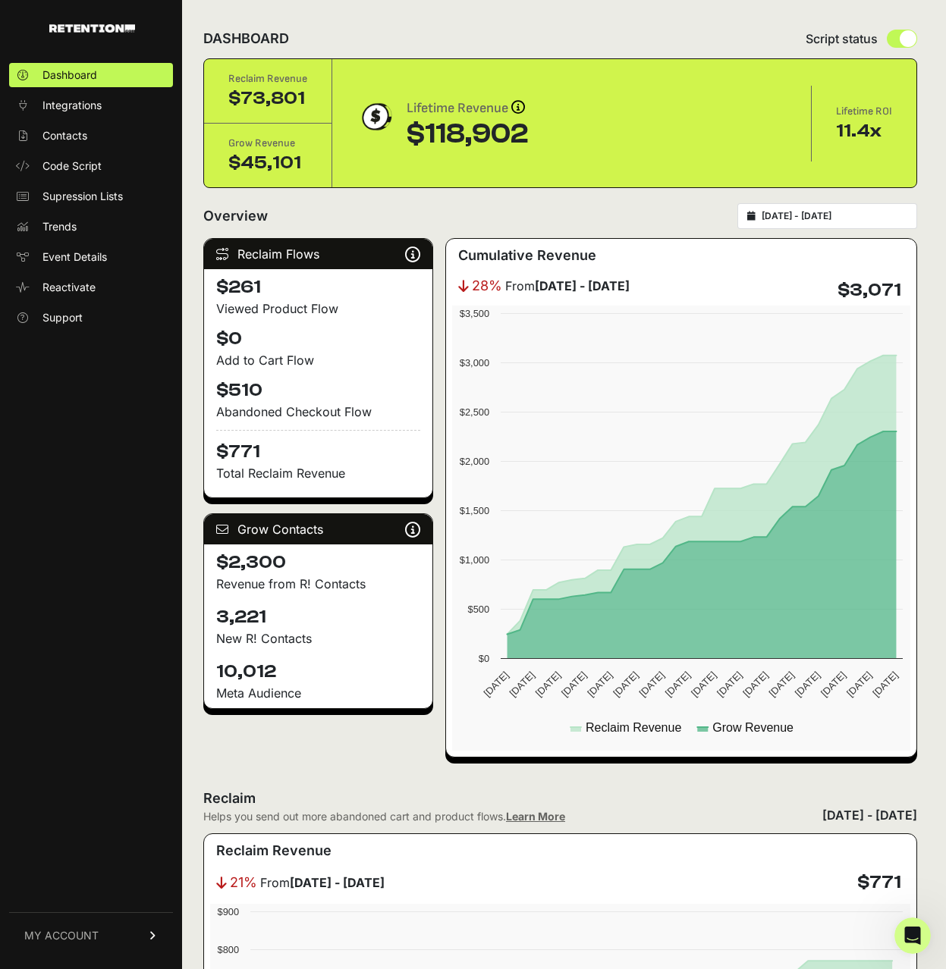
scroll to position [5, 0]
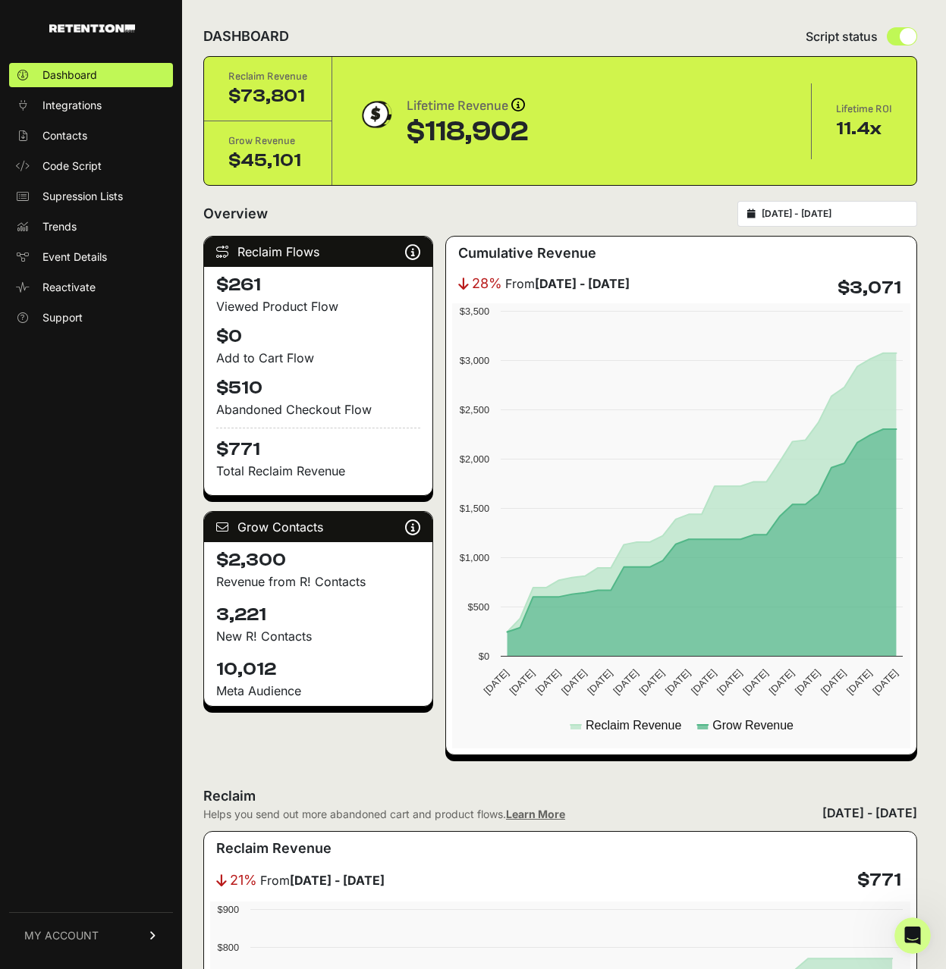
click at [124, 943] on link "MY ACCOUNT" at bounding box center [91, 935] width 164 height 46
click at [110, 796] on span "Account Details" at bounding box center [81, 794] width 78 height 15
